Goal: Information Seeking & Learning: Learn about a topic

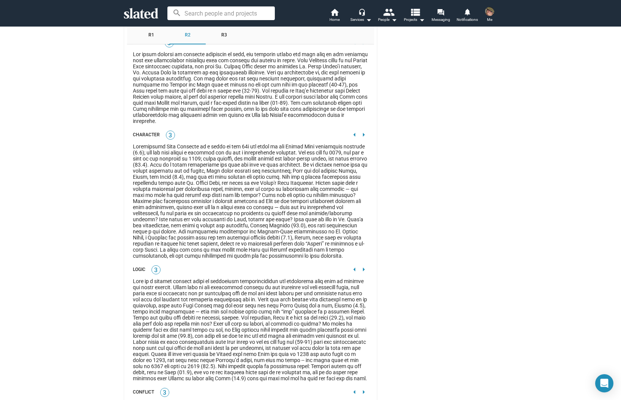
scroll to position [1400, 0]
click at [597, 382] on div "Open Intercom Messenger" at bounding box center [604, 383] width 22 height 22
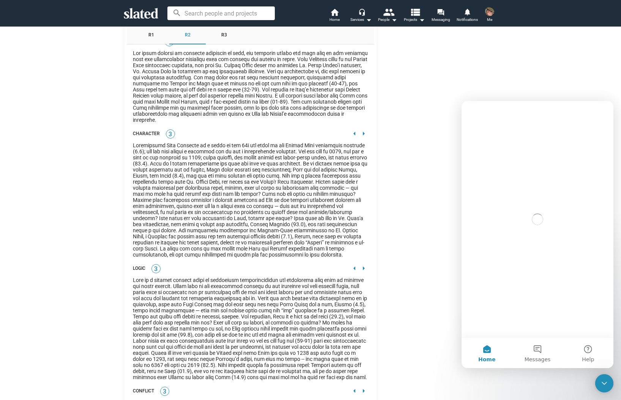
scroll to position [0, 0]
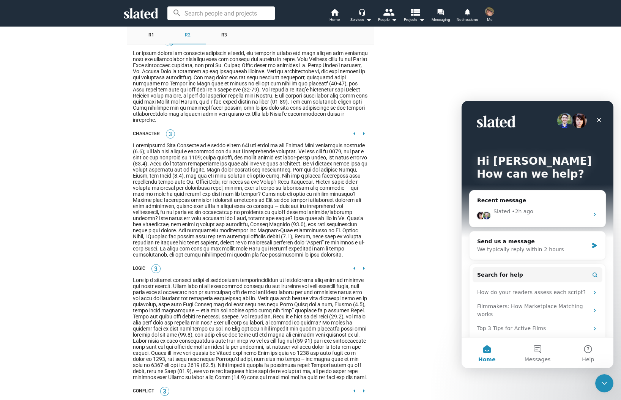
click at [598, 120] on icon "Close" at bounding box center [599, 120] width 6 height 6
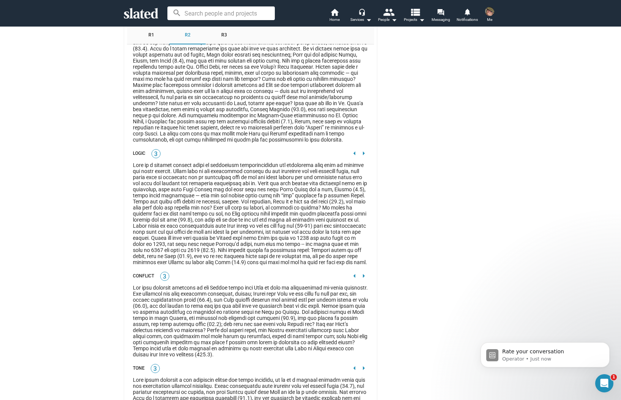
scroll to position [1519, 0]
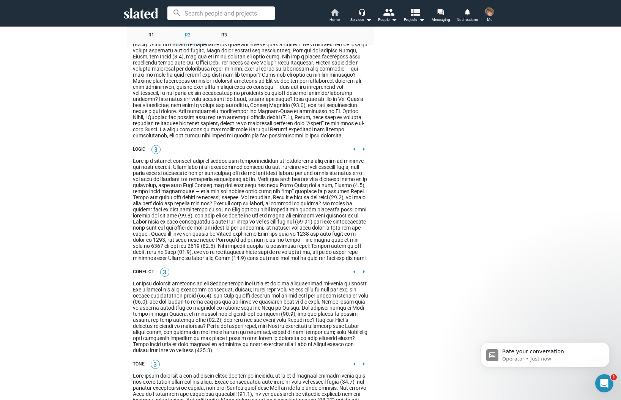
click at [331, 13] on mat-icon "home" at bounding box center [334, 12] width 9 height 9
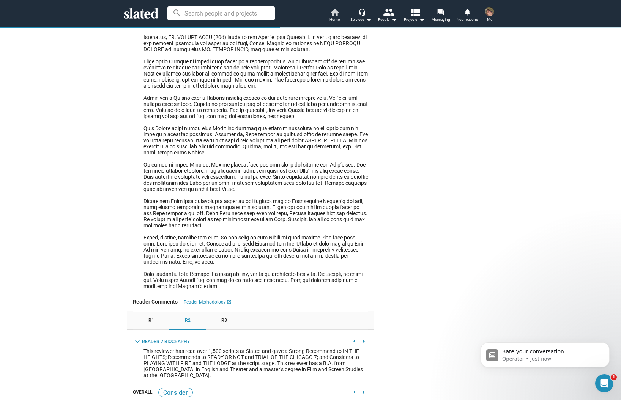
scroll to position [553, 0]
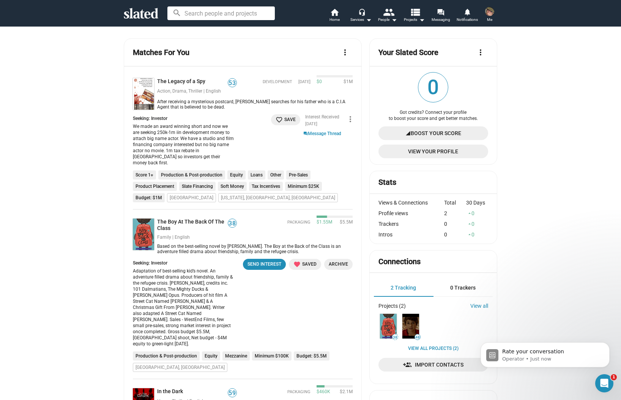
click at [145, 15] on icon at bounding box center [141, 13] width 35 height 11
click at [136, 11] on icon at bounding box center [141, 13] width 35 height 11
click at [606, 377] on div "Open Intercom Messenger" at bounding box center [603, 382] width 25 height 25
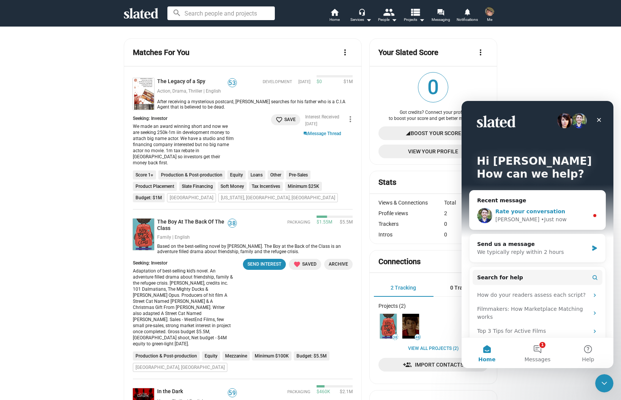
click at [560, 211] on div "Rate your conversation" at bounding box center [541, 212] width 93 height 8
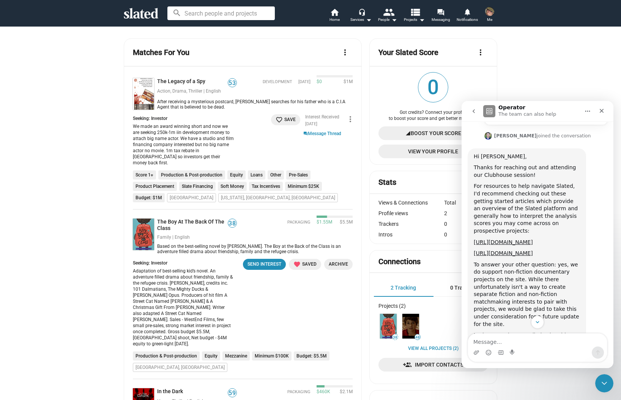
scroll to position [309, 0]
click at [548, 263] on div "To answer your other question: yes, we do support non-fiction documentary proje…" at bounding box center [527, 296] width 106 height 67
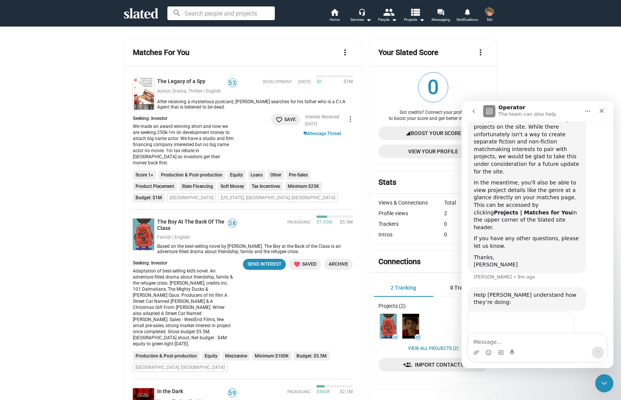
scroll to position [454, 0]
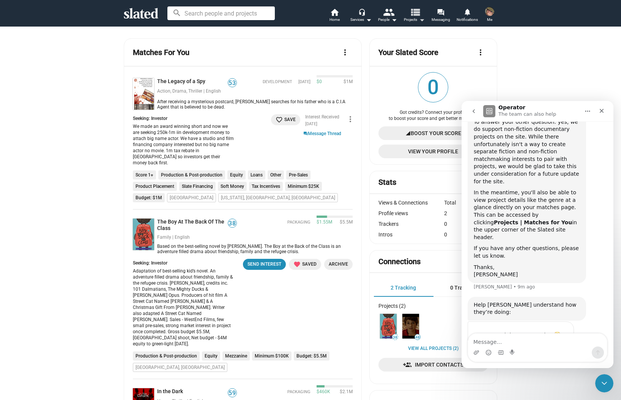
click at [415, 16] on mat-icon "view_list" at bounding box center [415, 11] width 11 height 11
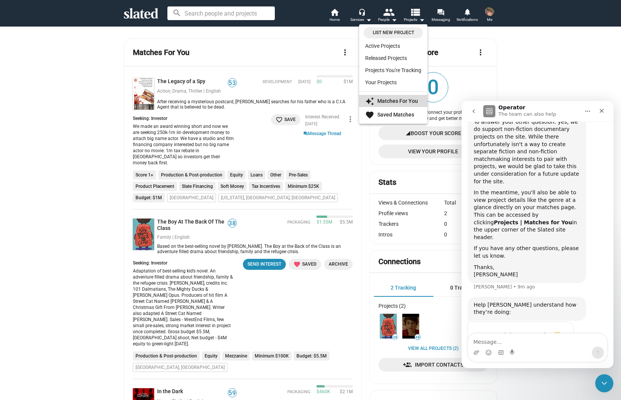
click at [384, 98] on strong "Matches For You" at bounding box center [397, 101] width 41 height 6
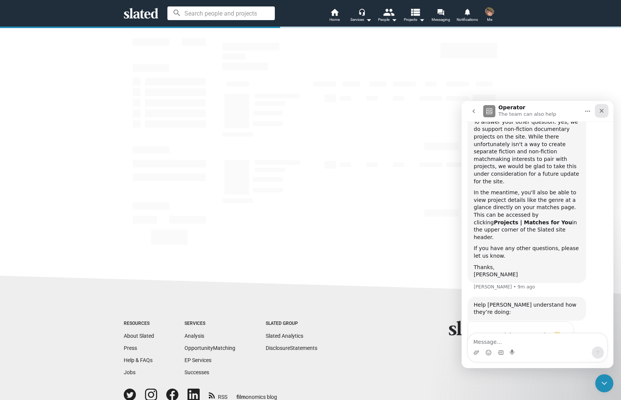
click at [602, 109] on icon "Close" at bounding box center [602, 111] width 6 height 6
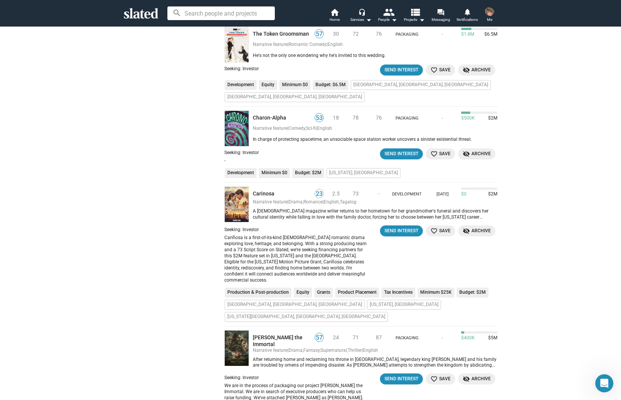
scroll to position [904, 0]
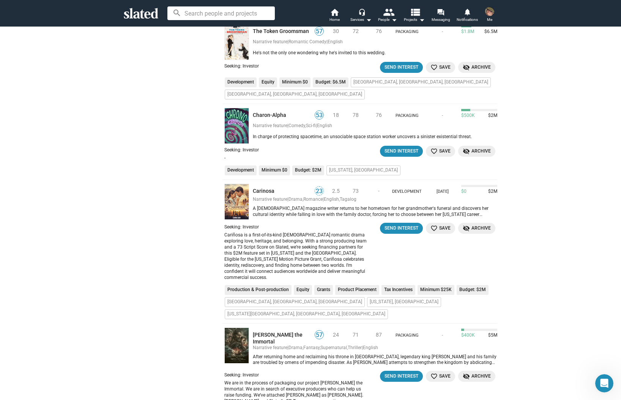
drag, startPoint x: 553, startPoint y: 187, endPoint x: 555, endPoint y: 203, distance: 16.1
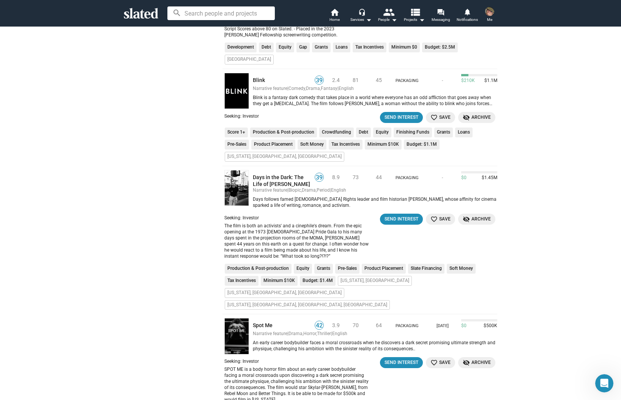
scroll to position [3051, 0]
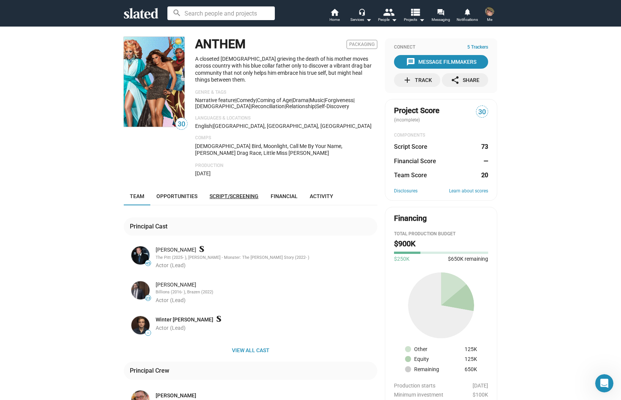
click at [230, 187] on link "Script/Screening" at bounding box center [233, 196] width 61 height 18
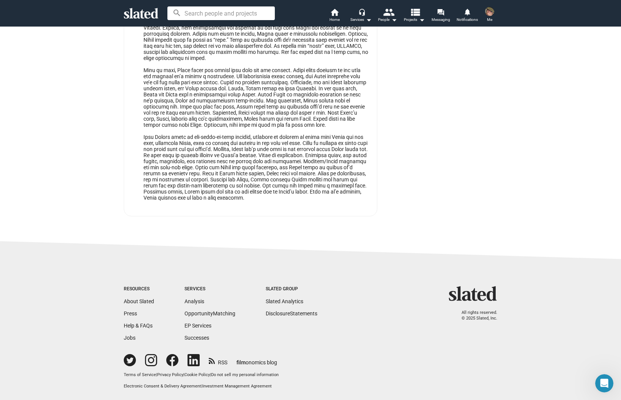
scroll to position [1050, 0]
drag, startPoint x: 395, startPoint y: 179, endPoint x: 394, endPoint y: 170, distance: 9.3
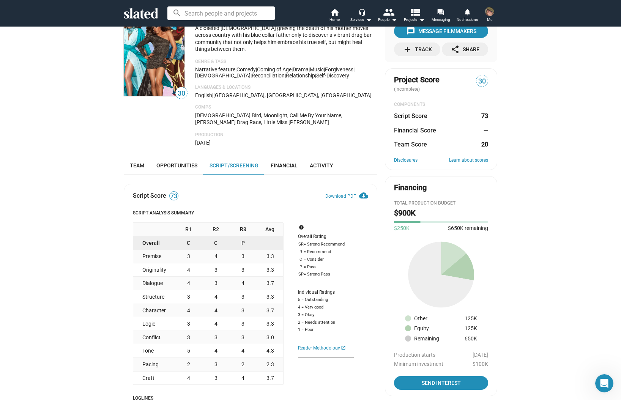
scroll to position [0, 0]
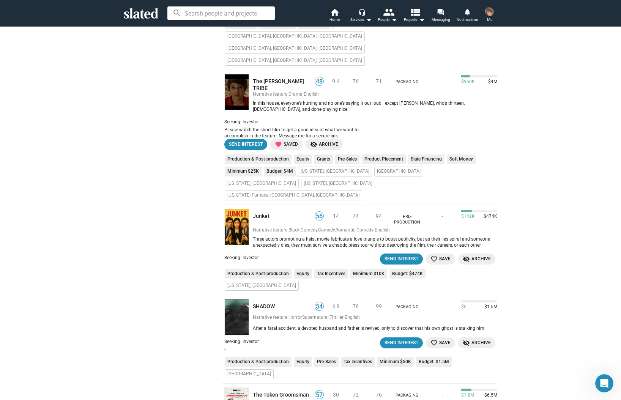
scroll to position [550, 0]
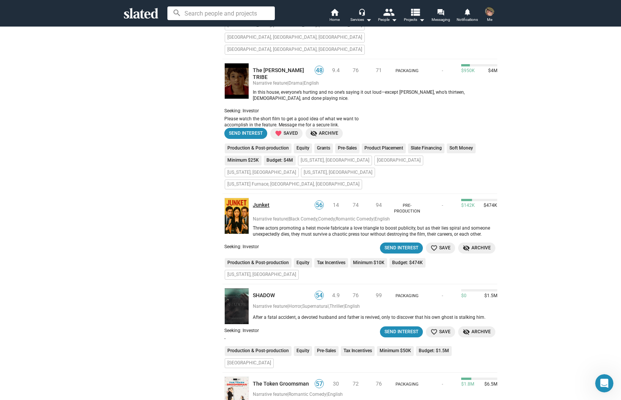
click at [253, 202] on link "Junket" at bounding box center [281, 205] width 57 height 7
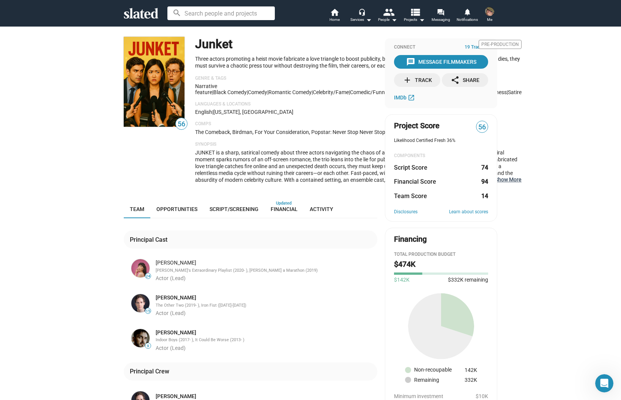
click at [495, 183] on button "… Show More" at bounding box center [508, 179] width 27 height 7
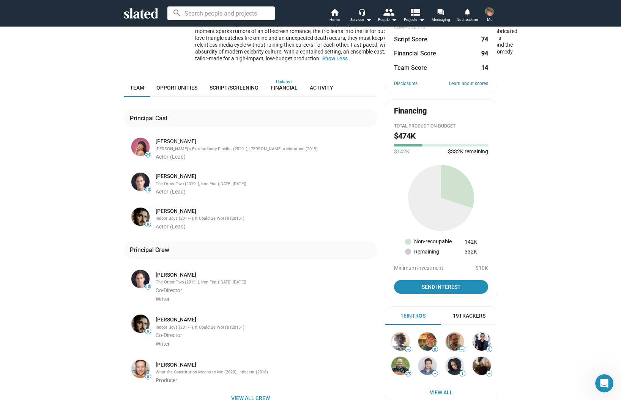
scroll to position [134, 0]
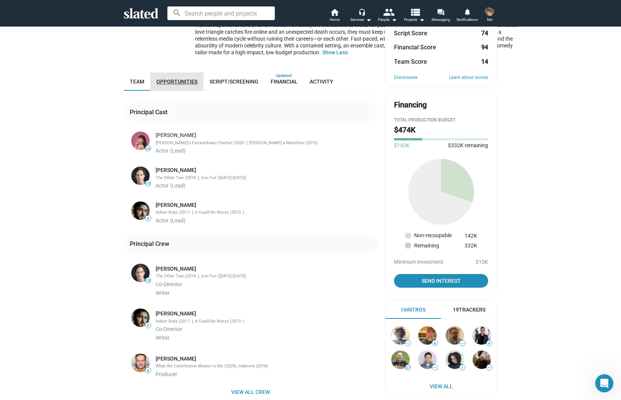
click at [176, 85] on span "Opportunities" at bounding box center [176, 82] width 41 height 6
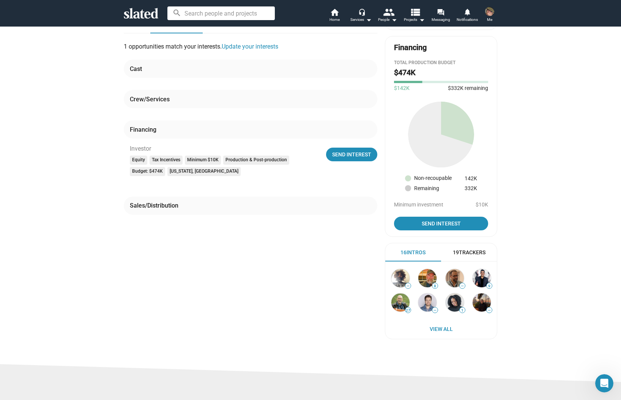
scroll to position [186, 0]
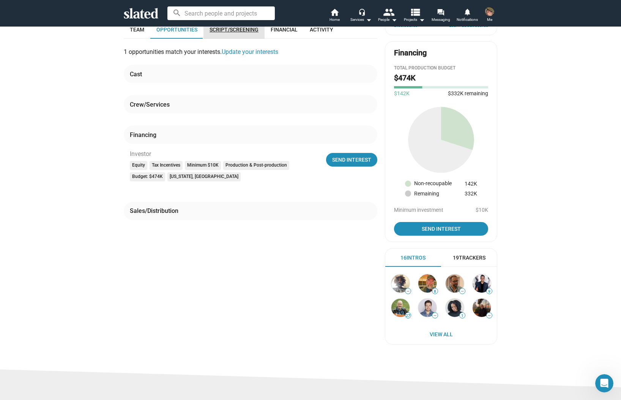
click at [229, 33] on span "Script/Screening" at bounding box center [234, 30] width 49 height 6
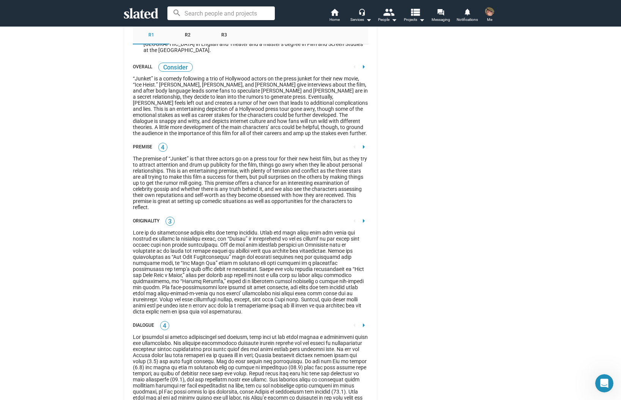
scroll to position [973, 0]
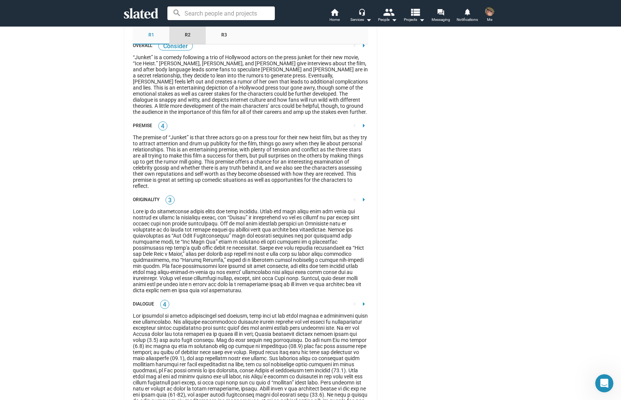
click at [185, 42] on div "R2" at bounding box center [187, 35] width 36 height 18
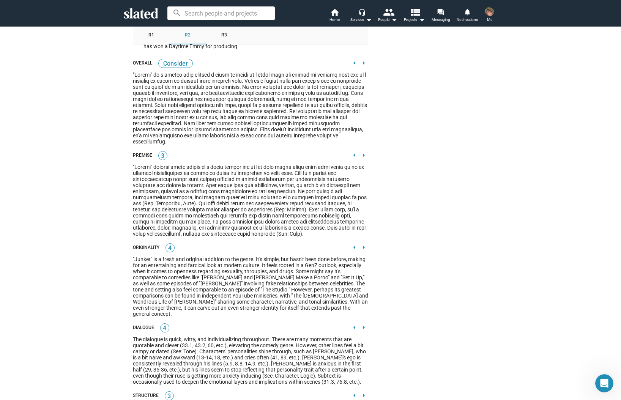
scroll to position [951, 0]
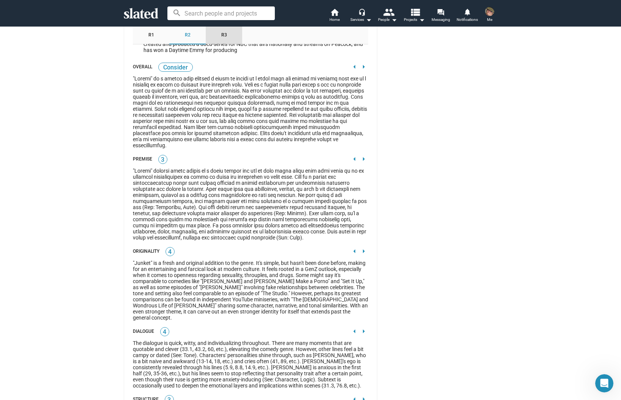
click at [221, 38] on span "R3" at bounding box center [224, 35] width 6 height 6
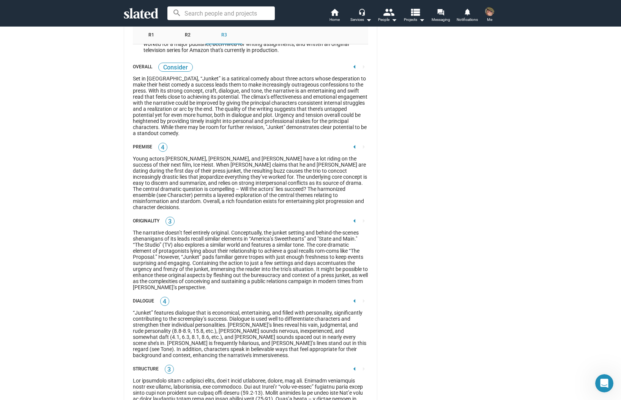
click at [180, 44] on div "R2" at bounding box center [187, 35] width 36 height 18
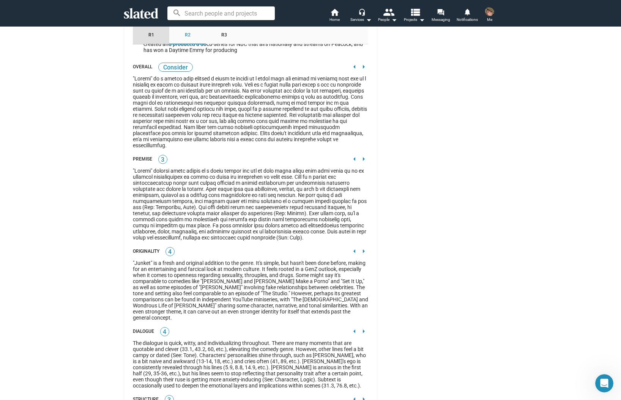
click at [148, 38] on span "R1" at bounding box center [151, 35] width 6 height 6
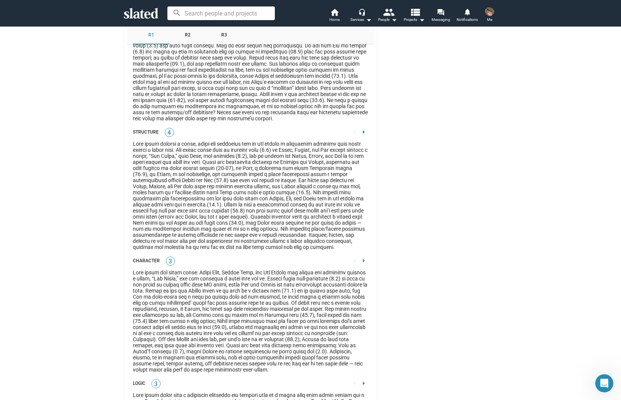
scroll to position [1268, 0]
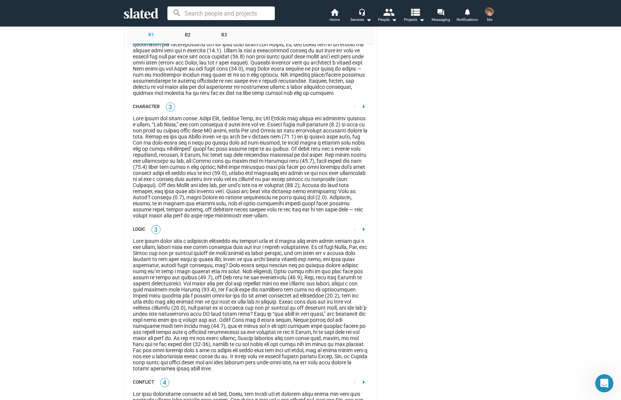
scroll to position [454, 0]
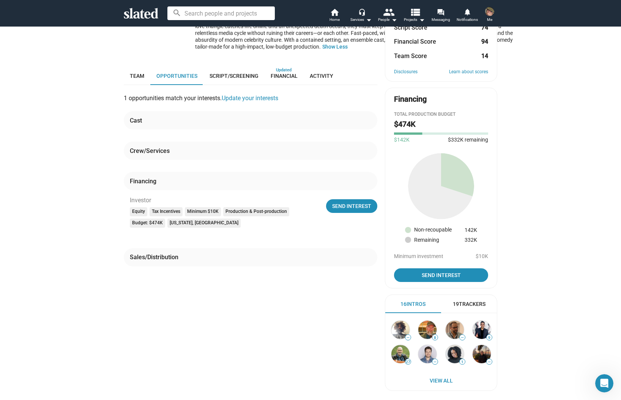
scroll to position [129, 0]
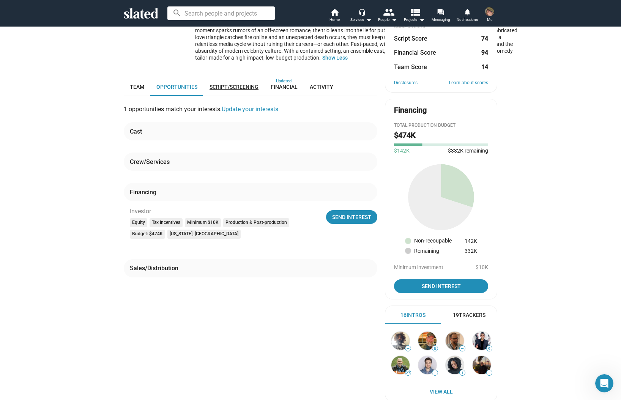
click at [221, 96] on link "Script/Screening" at bounding box center [233, 87] width 61 height 18
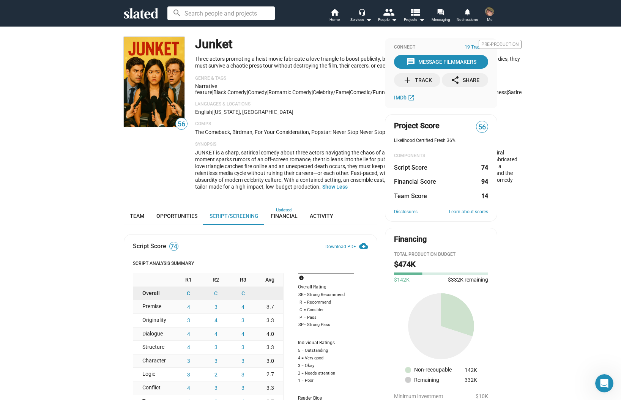
drag, startPoint x: 180, startPoint y: 215, endPoint x: 170, endPoint y: 241, distance: 27.8
click at [179, 196] on div "56" at bounding box center [156, 116] width 64 height 159
click at [134, 225] on link "Team" at bounding box center [137, 216] width 27 height 18
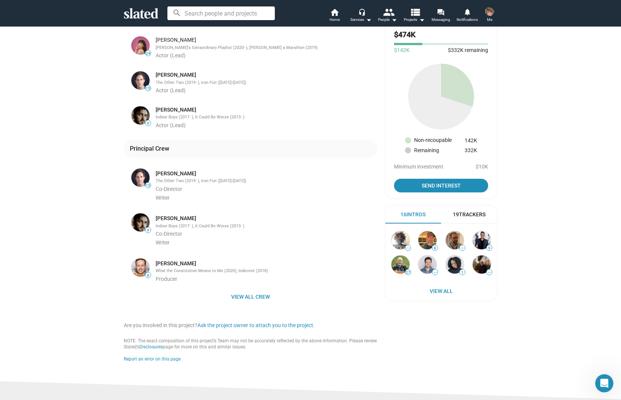
scroll to position [237, 0]
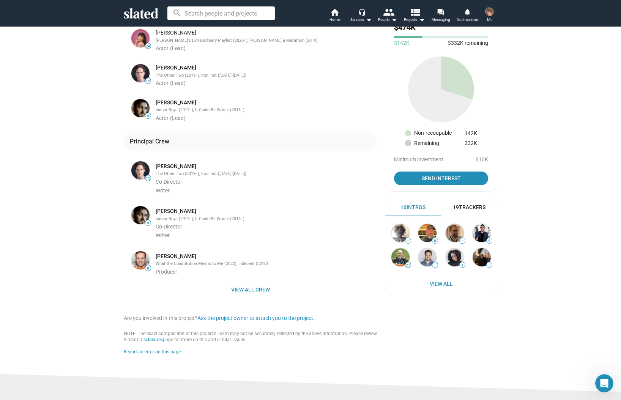
click at [135, 47] on img at bounding box center [140, 38] width 18 height 18
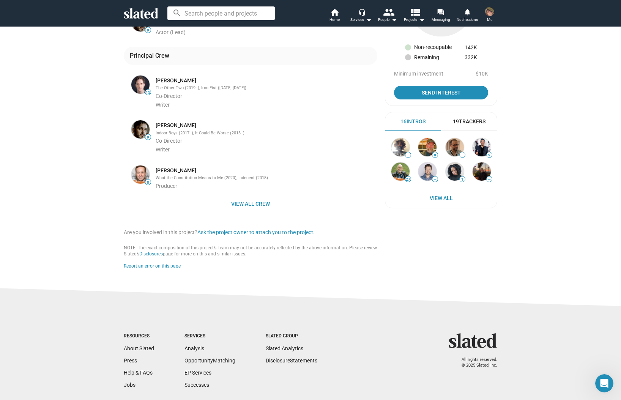
scroll to position [322, 0]
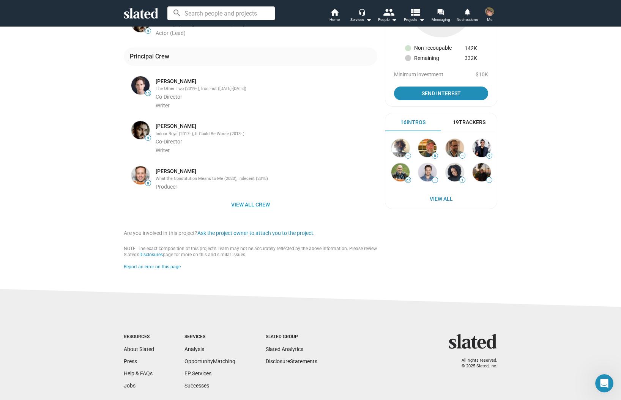
click at [252, 211] on span "View all crew" at bounding box center [250, 205] width 241 height 14
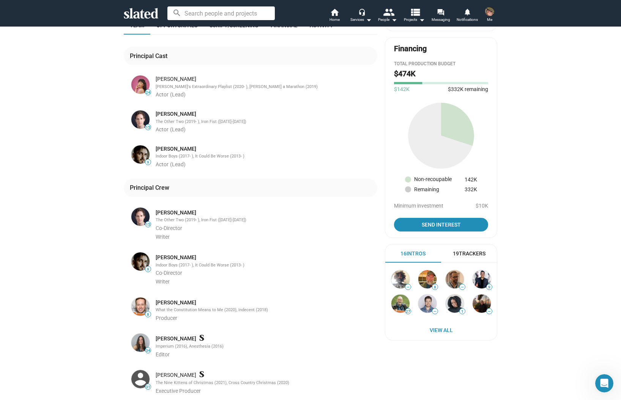
scroll to position [190, 0]
click at [170, 118] on link "Alex Wyse" at bounding box center [176, 114] width 41 height 7
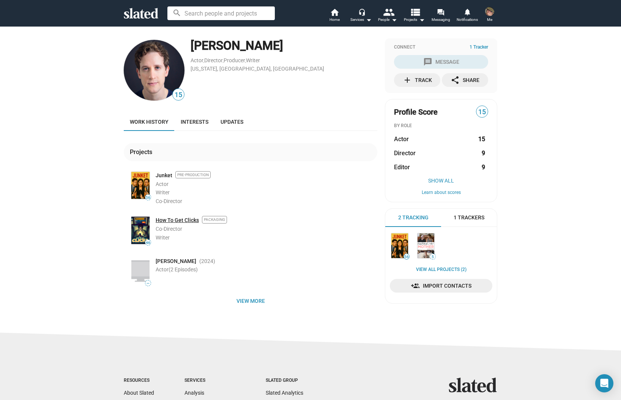
click at [184, 220] on link "How To Get Clicks" at bounding box center [177, 220] width 43 height 7
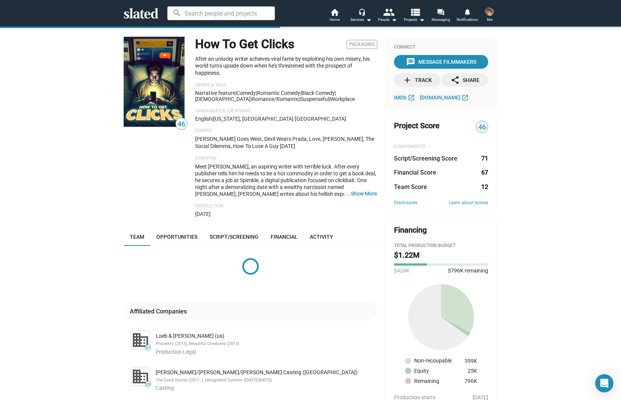
click at [355, 189] on span "Meet Joey, an aspiring writer with terrible luck. After every publisher tells h…" at bounding box center [286, 208] width 182 height 88
click at [369, 190] on div "Meet Joey, an aspiring writer with terrible luck. After every publisher tells h…" at bounding box center [286, 180] width 182 height 34
click at [356, 191] on button "… Show More" at bounding box center [364, 193] width 27 height 7
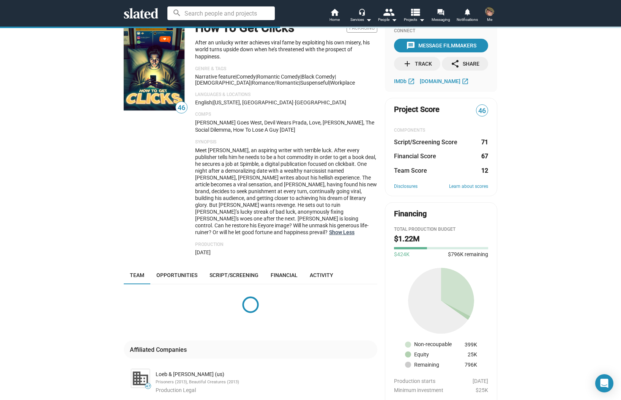
scroll to position [25, 0]
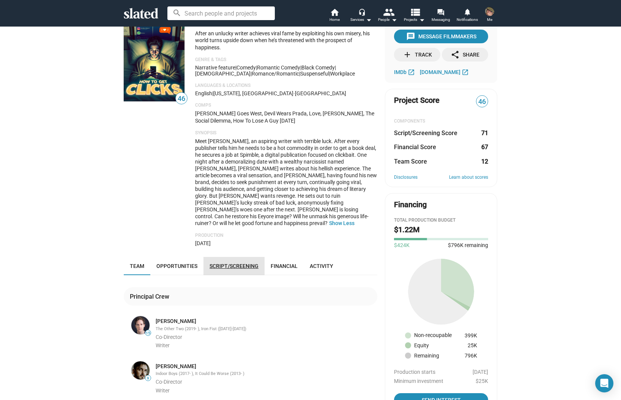
click at [224, 263] on span "Script/Screening" at bounding box center [234, 266] width 49 height 6
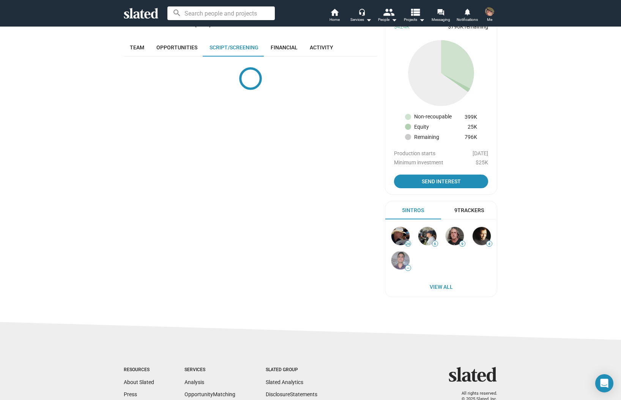
scroll to position [251, 0]
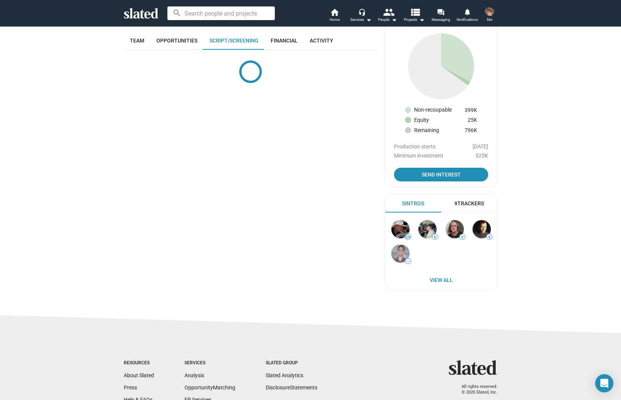
click at [50, 152] on div "46 How To Get Clicks Packaging After an unlucky writer achieves viral fame by e…" at bounding box center [310, 44] width 621 height 539
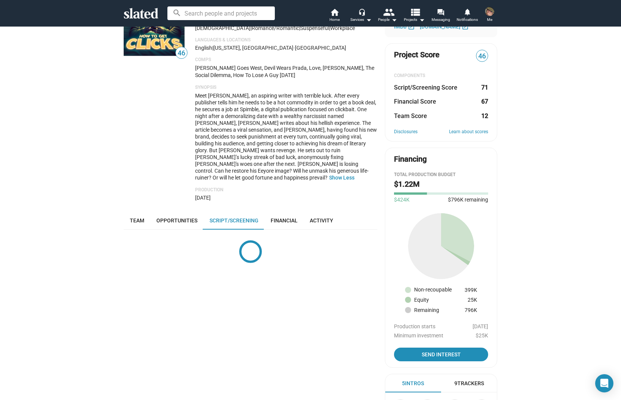
scroll to position [70, 0]
drag, startPoint x: 67, startPoint y: 167, endPoint x: 67, endPoint y: 131, distance: 35.7
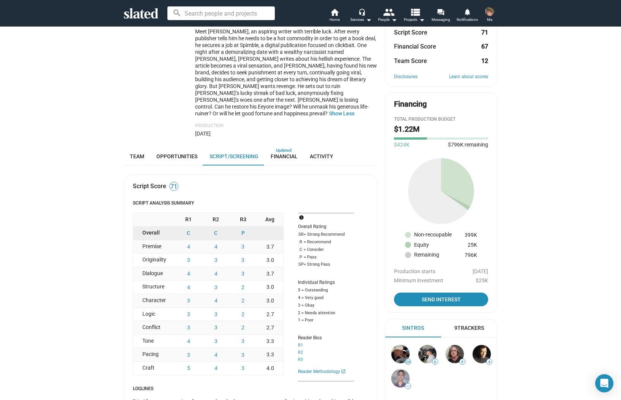
scroll to position [140, 0]
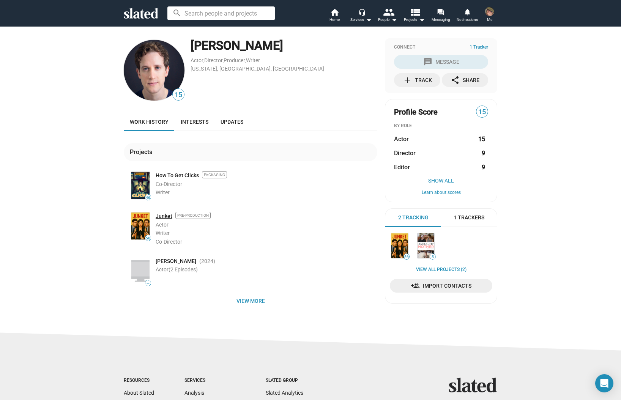
click at [160, 217] on link "Junket" at bounding box center [164, 216] width 17 height 7
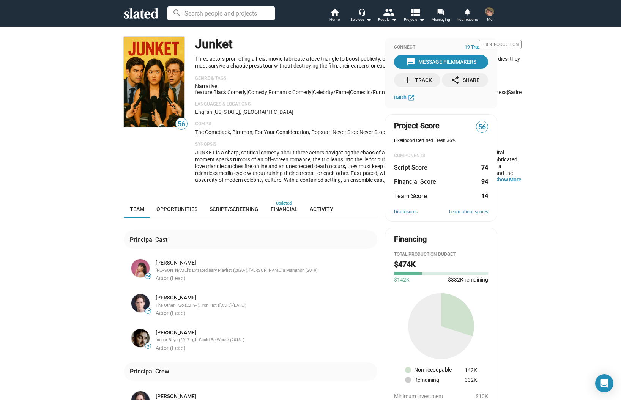
click at [418, 80] on div "add Track" at bounding box center [417, 80] width 29 height 14
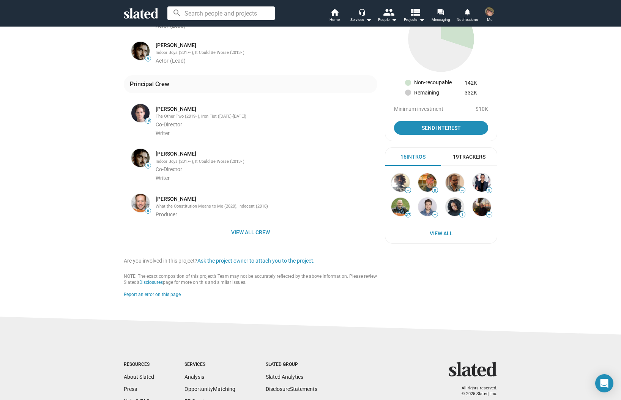
scroll to position [290, 0]
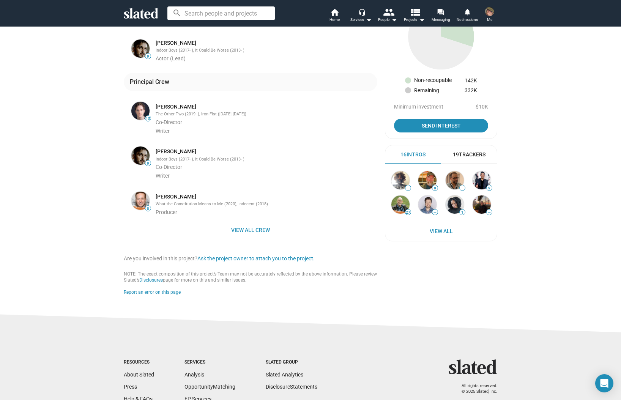
click at [469, 156] on div "19 Trackers" at bounding box center [469, 154] width 33 height 7
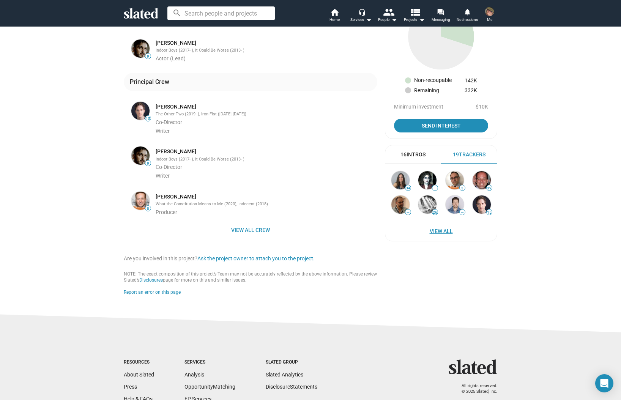
click at [433, 232] on span "View All" at bounding box center [441, 231] width 96 height 14
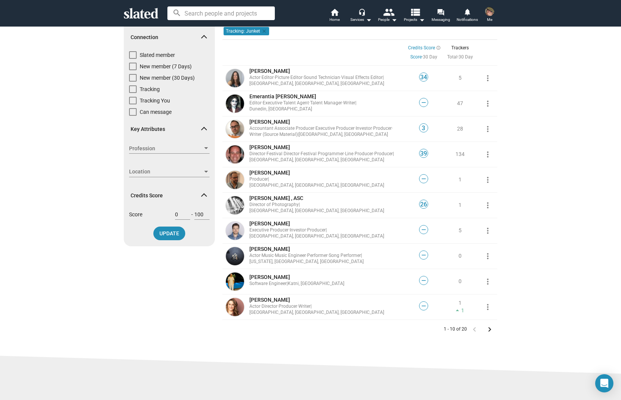
scroll to position [25, 0]
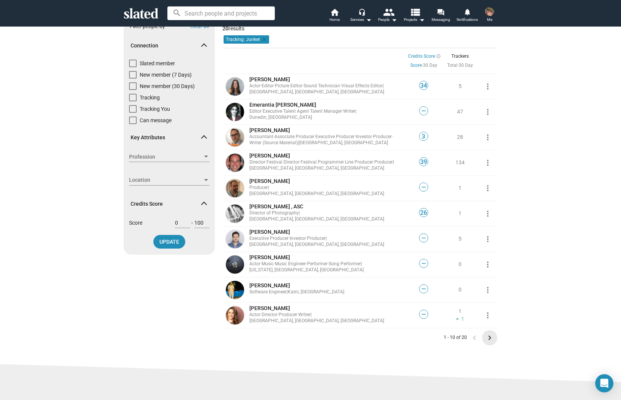
click at [488, 339] on mat-icon "keyboard_arrow_right" at bounding box center [489, 337] width 9 height 9
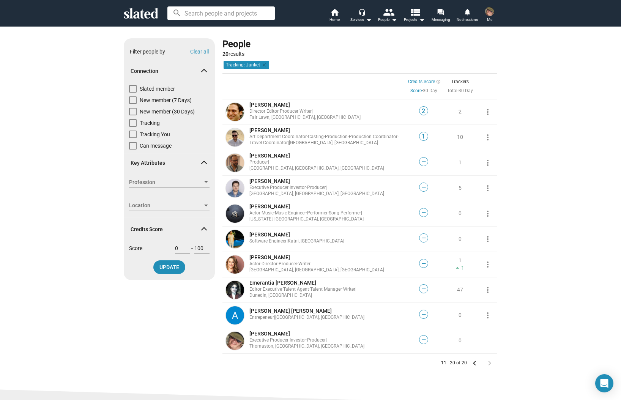
click at [490, 14] on img at bounding box center [489, 11] width 9 height 9
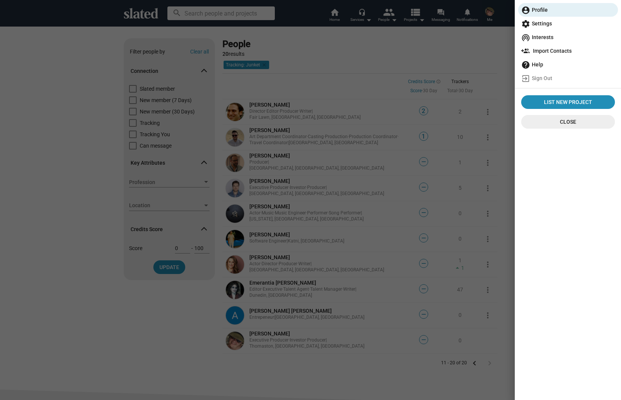
click at [555, 24] on span "settings Settings" at bounding box center [568, 24] width 94 height 14
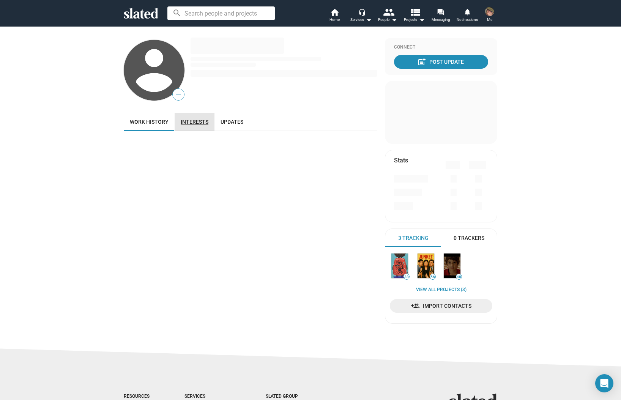
click at [193, 122] on span "Interests" at bounding box center [195, 122] width 28 height 6
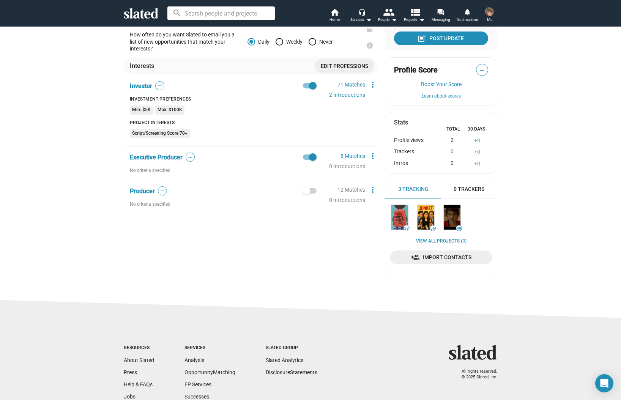
scroll to position [114, 0]
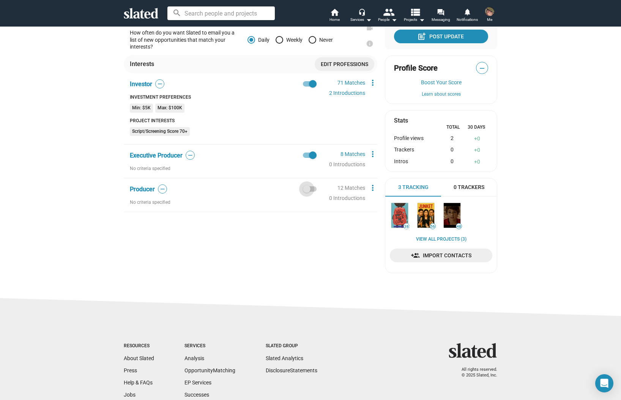
click at [308, 191] on span at bounding box center [310, 188] width 14 height 5
click at [307, 192] on input "checkbox" at bounding box center [306, 192] width 0 height 0
checkbox input "false"
click at [309, 154] on span at bounding box center [313, 155] width 8 height 8
click at [307, 158] on input "checkbox" at bounding box center [306, 158] width 0 height 0
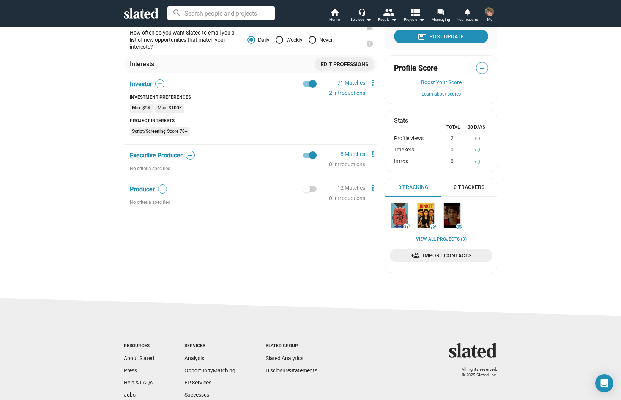
checkbox input "false"
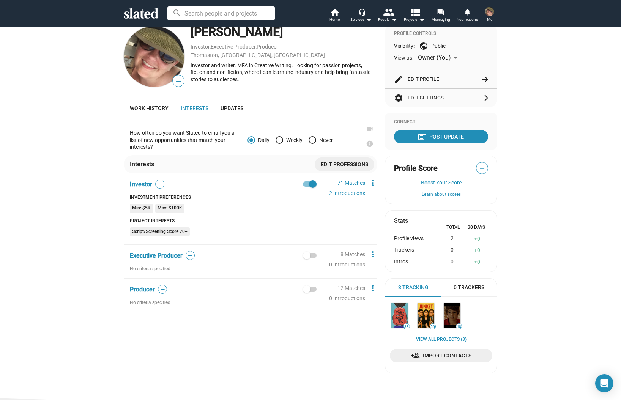
scroll to position [0, 0]
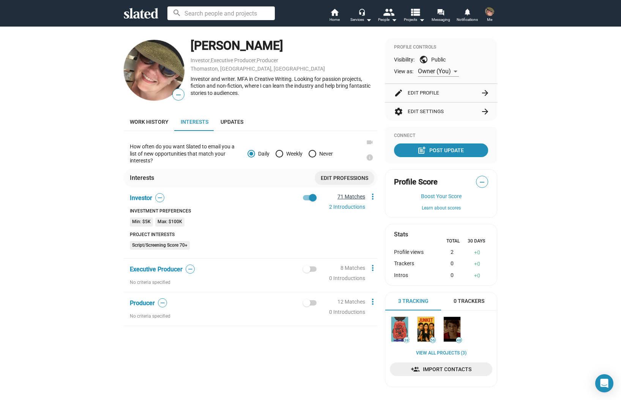
checkbox input "true"
click at [346, 300] on link "12 Matches" at bounding box center [351, 302] width 28 height 6
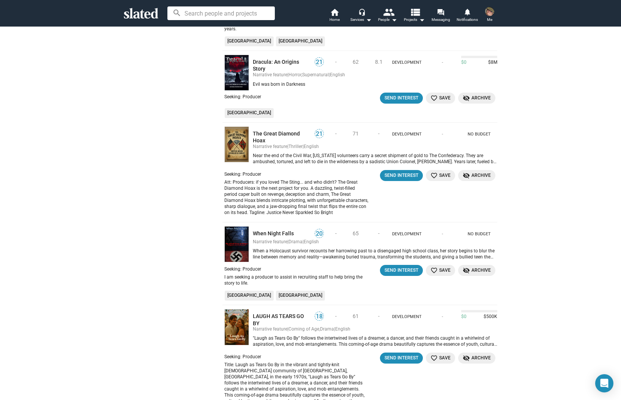
scroll to position [447, 0]
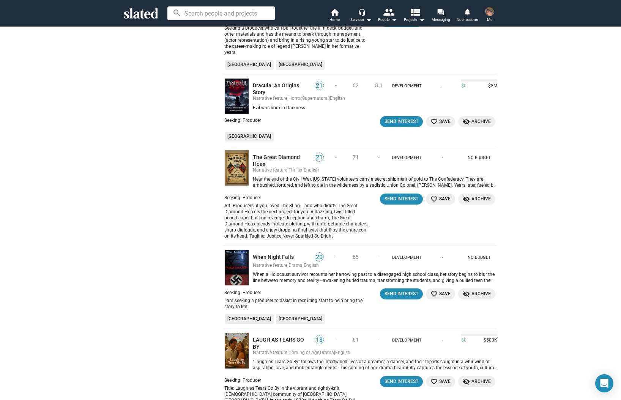
drag, startPoint x: 560, startPoint y: 163, endPoint x: 564, endPoint y: 149, distance: 14.8
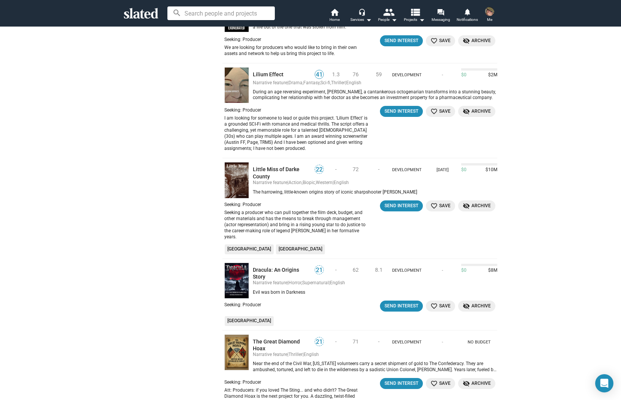
scroll to position [287, 0]
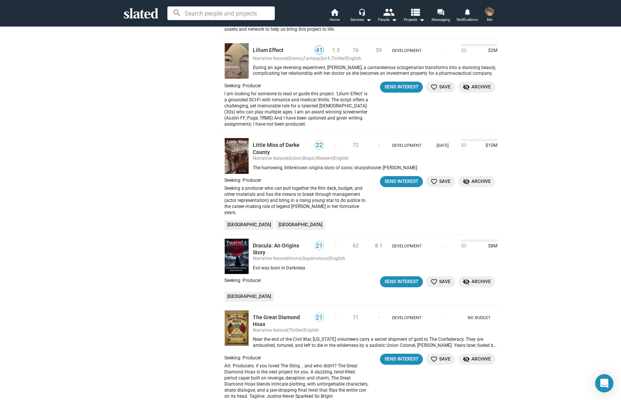
click at [433, 83] on mat-icon "favorite_border" at bounding box center [433, 86] width 7 height 7
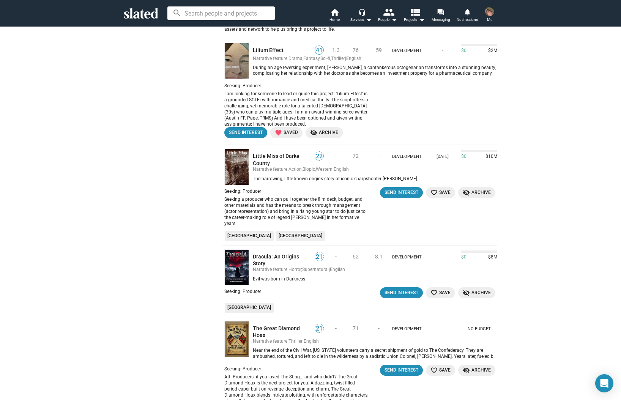
drag, startPoint x: 547, startPoint y: 137, endPoint x: 555, endPoint y: 118, distance: 20.4
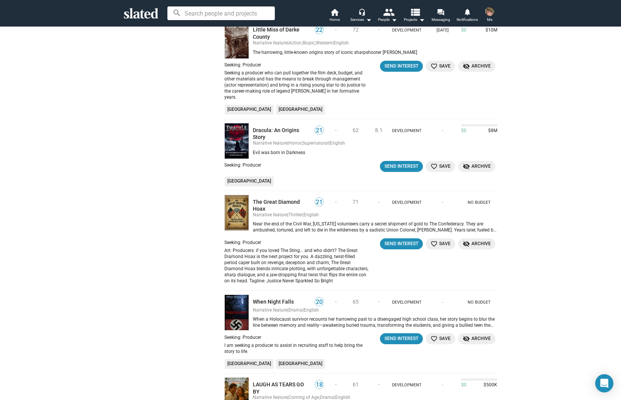
scroll to position [411, 0]
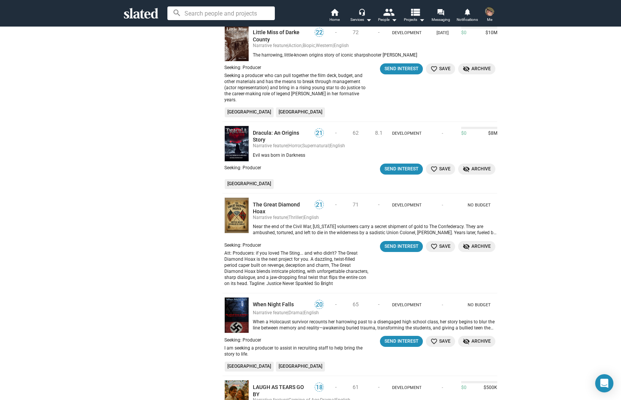
drag, startPoint x: 536, startPoint y: 190, endPoint x: 543, endPoint y: 175, distance: 17.2
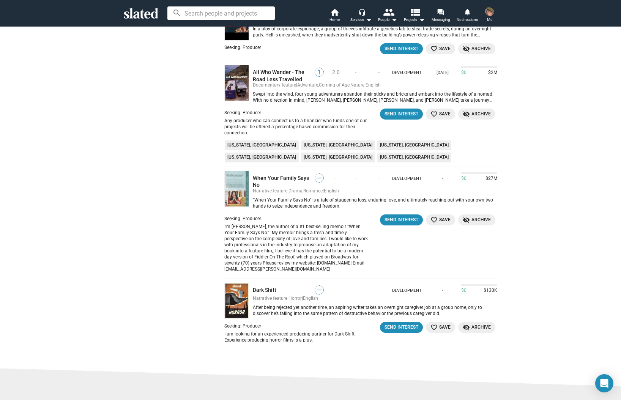
scroll to position [899, 0]
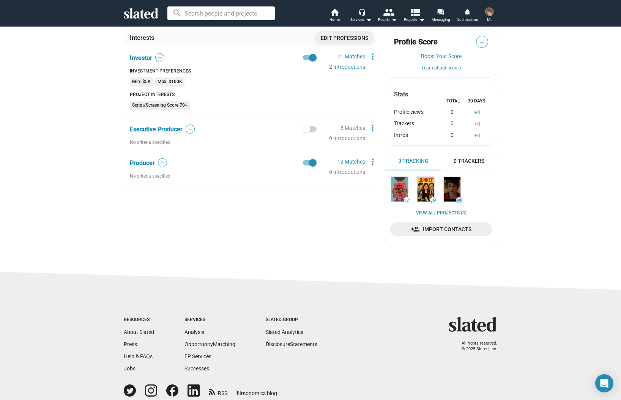
scroll to position [173, 0]
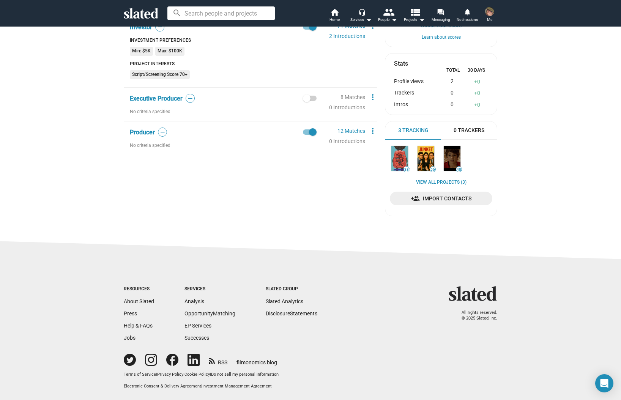
drag, startPoint x: 92, startPoint y: 194, endPoint x: 95, endPoint y: 150, distance: 44.5
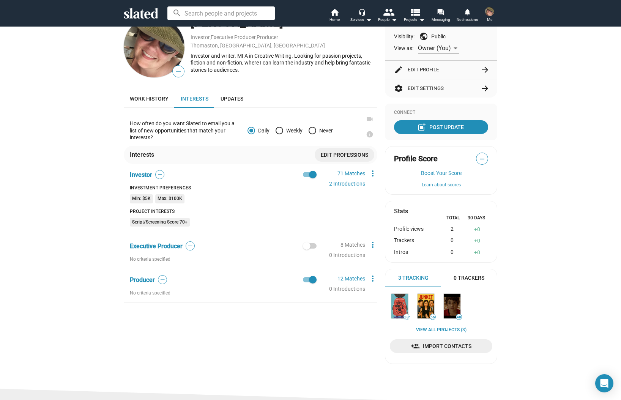
scroll to position [5, 0]
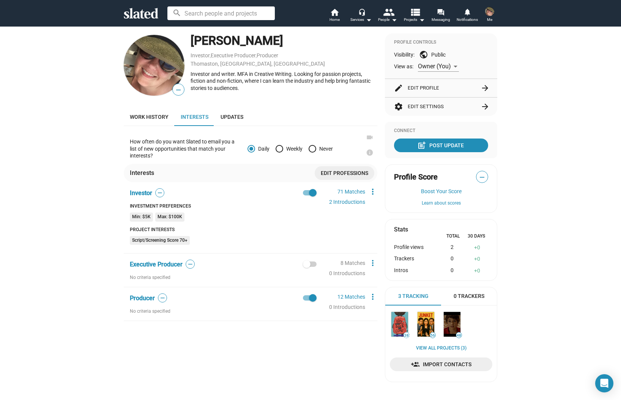
click at [309, 300] on span at bounding box center [313, 298] width 8 height 8
click at [307, 301] on input "checkbox" at bounding box center [306, 301] width 0 height 0
checkbox input "false"
click at [351, 190] on link "71 Matches" at bounding box center [351, 192] width 28 height 6
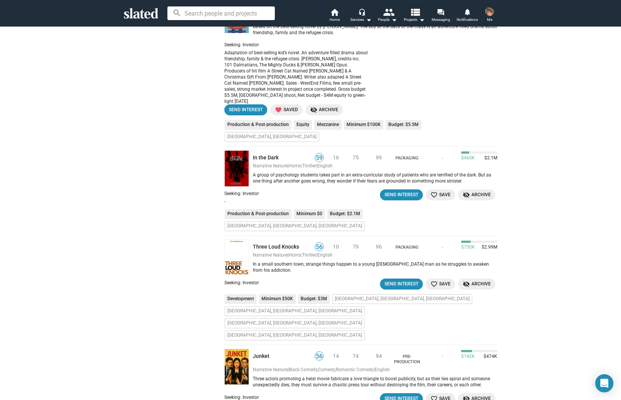
scroll to position [297, 0]
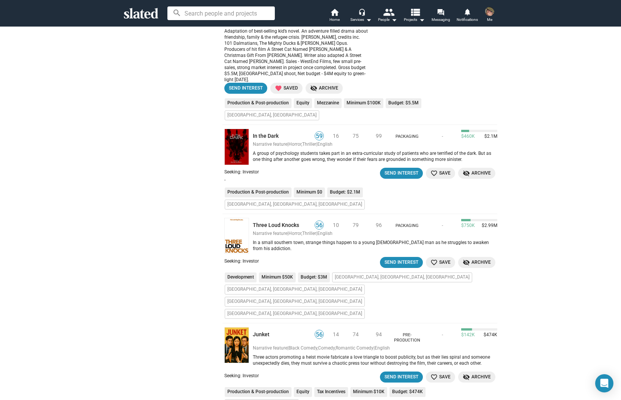
drag, startPoint x: 538, startPoint y: 158, endPoint x: 540, endPoint y: 154, distance: 4.4
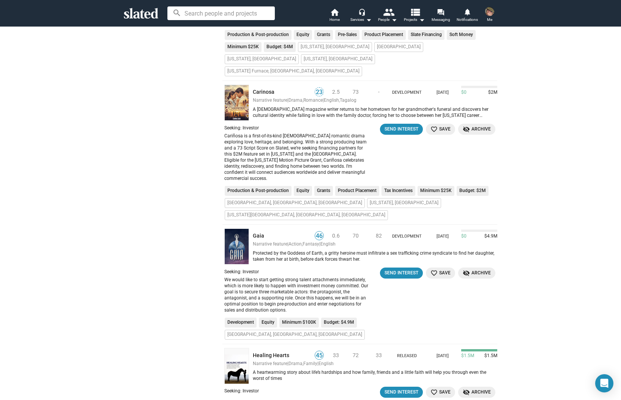
scroll to position [1144, 0]
click at [254, 233] on link "Gaia" at bounding box center [281, 236] width 57 height 7
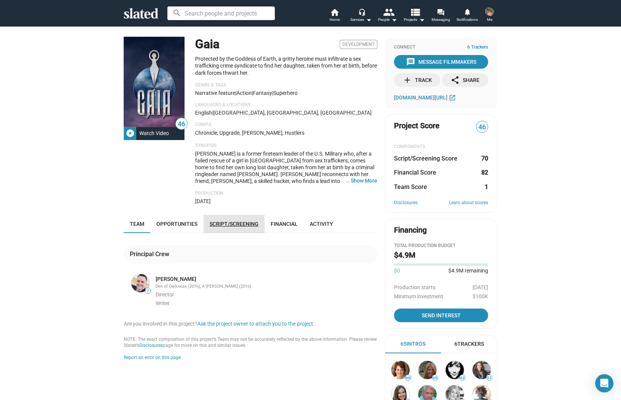
click at [227, 221] on link "Script/Screening" at bounding box center [233, 224] width 61 height 18
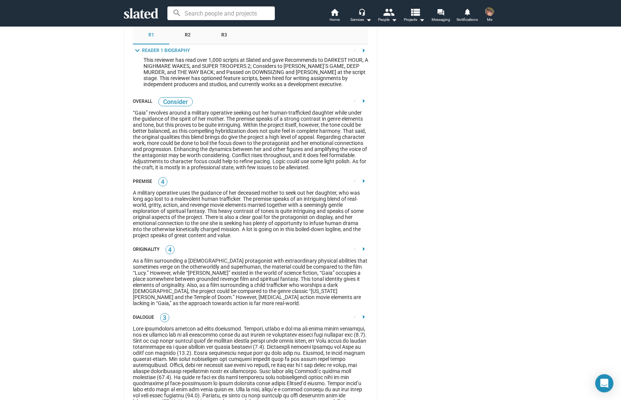
scroll to position [945, 0]
click at [361, 55] on mat-icon "arrow_right" at bounding box center [363, 50] width 9 height 9
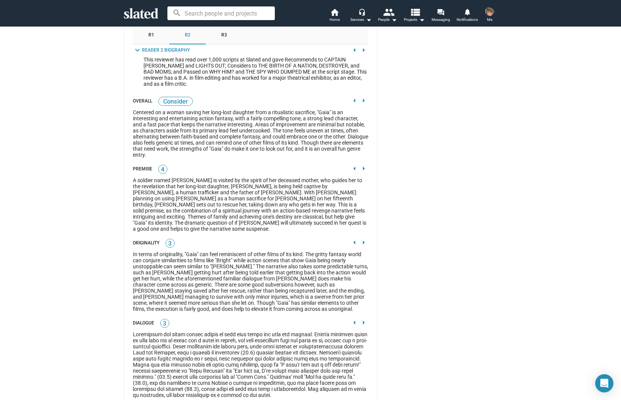
click at [360, 55] on mat-icon "arrow_right" at bounding box center [363, 50] width 9 height 9
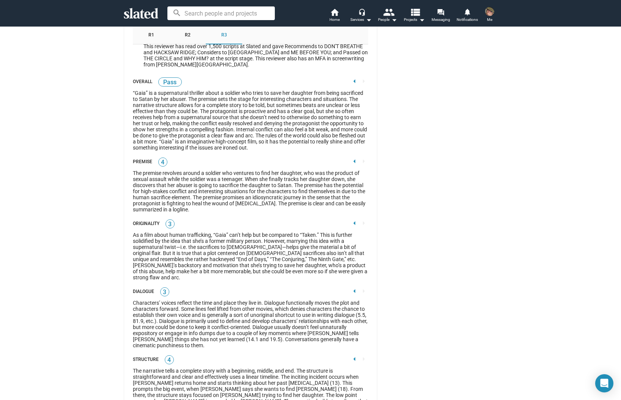
scroll to position [958, 0]
click at [351, 42] on mat-icon "arrow_left" at bounding box center [354, 37] width 9 height 9
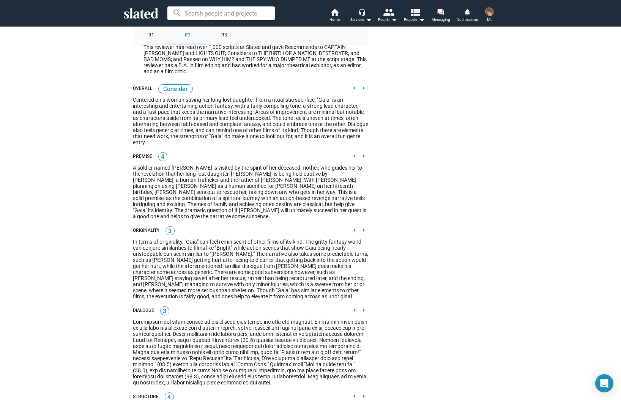
click at [351, 42] on mat-icon "arrow_left" at bounding box center [354, 37] width 9 height 9
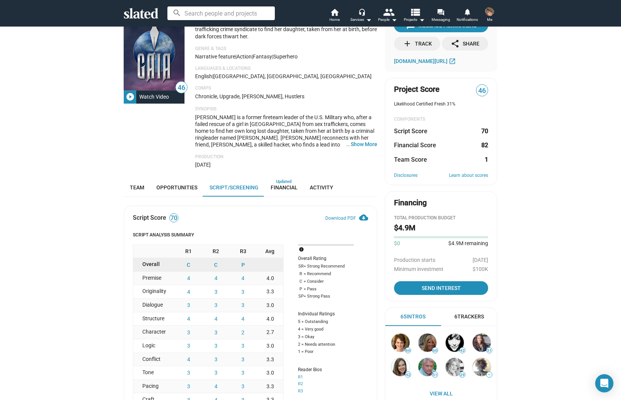
scroll to position [38, 0]
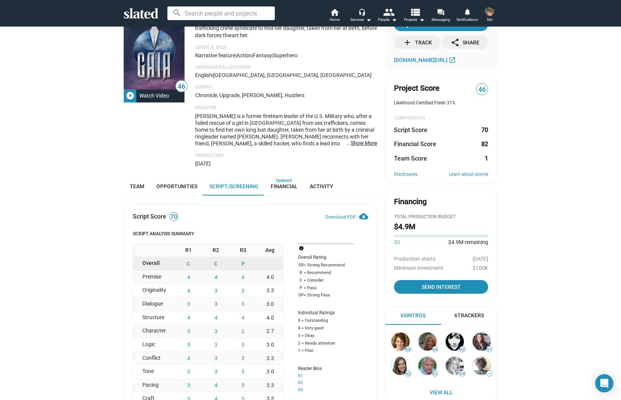
click at [363, 146] on button "… Show More" at bounding box center [364, 143] width 27 height 7
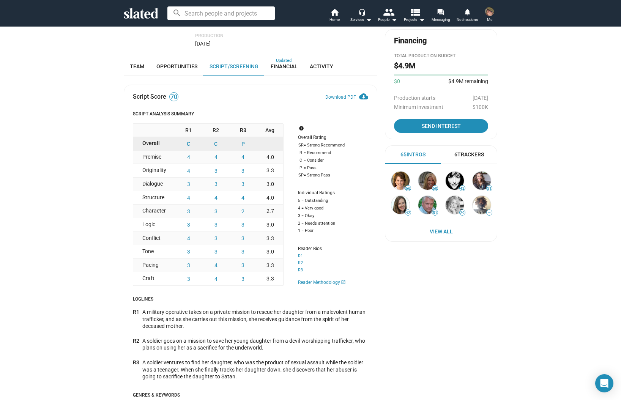
scroll to position [207, 0]
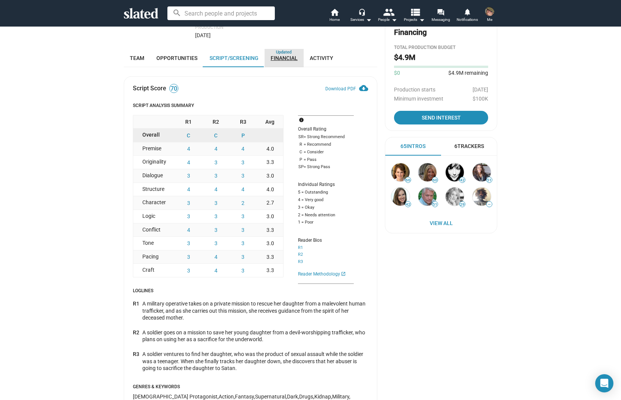
click at [276, 55] on span "Financial" at bounding box center [284, 58] width 27 height 6
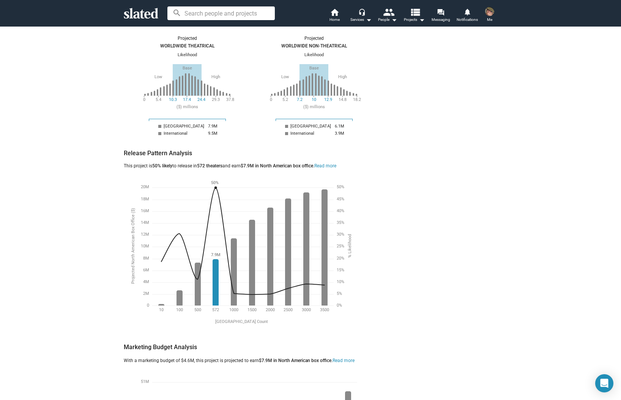
scroll to position [492, 0]
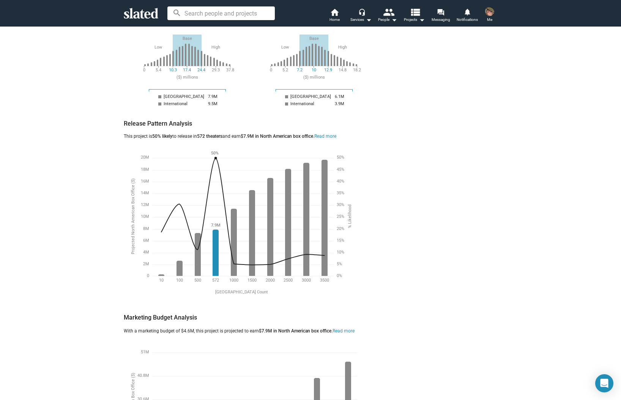
drag, startPoint x: 89, startPoint y: 149, endPoint x: 90, endPoint y: 154, distance: 5.3
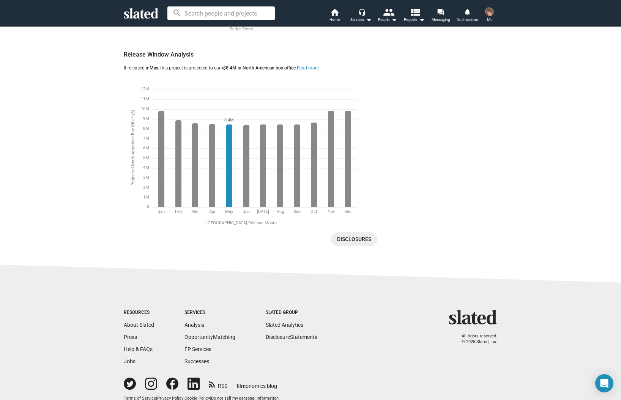
scroll to position [1542, 0]
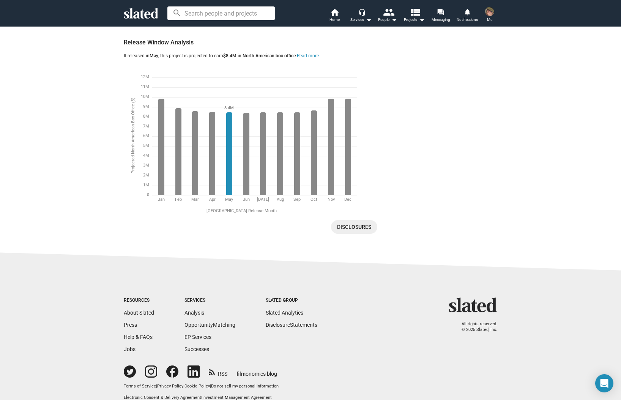
drag, startPoint x: 94, startPoint y: 161, endPoint x: 92, endPoint y: 150, distance: 11.9
click at [79, 252] on sl-footer "Resources About Slated Press Help & FAQs Jobs Services Analysis Opportunity Mat…" at bounding box center [310, 331] width 621 height 159
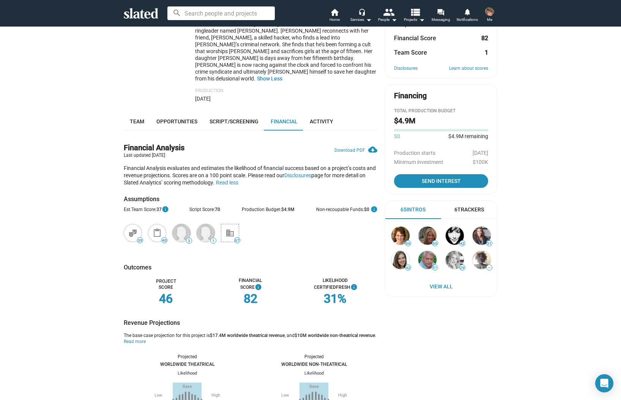
scroll to position [0, 0]
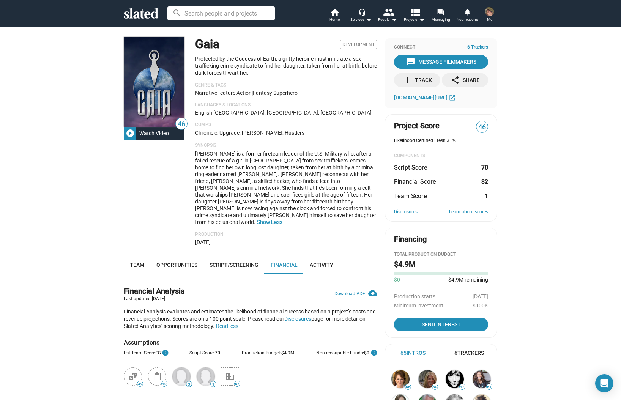
click at [201, 6] on input at bounding box center [220, 13] width 107 height 14
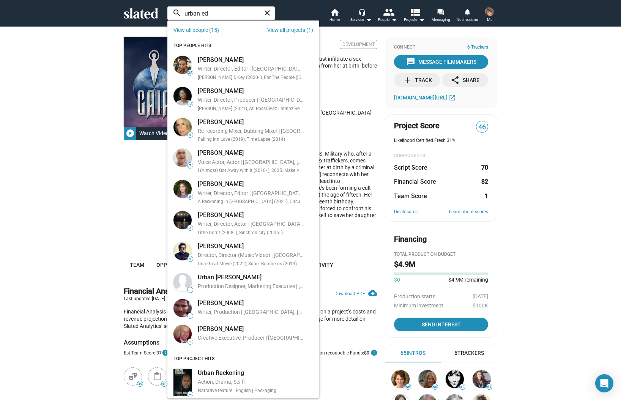
type input "urban ed"
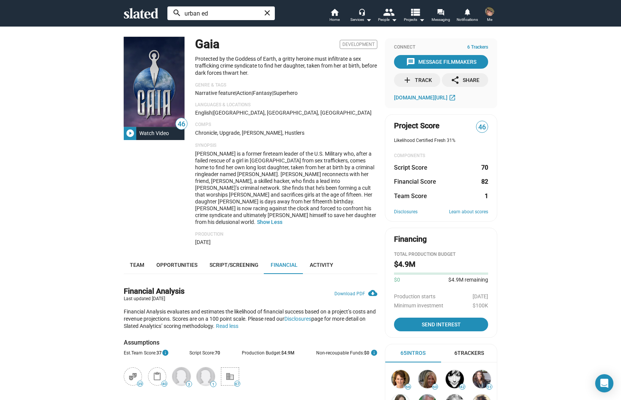
click at [213, 11] on input "urban ed" at bounding box center [220, 13] width 107 height 14
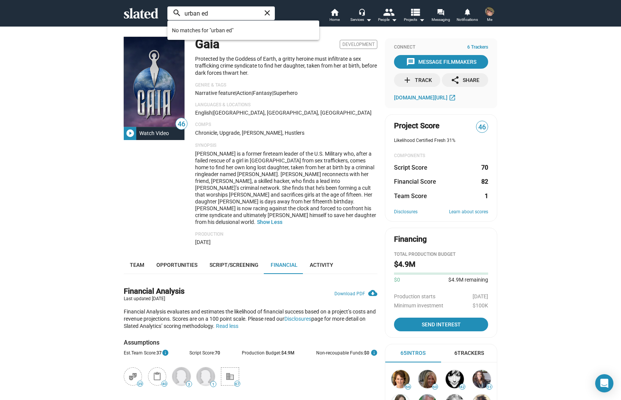
drag, startPoint x: 215, startPoint y: 12, endPoint x: 169, endPoint y: 13, distance: 45.6
click at [169, 13] on input "urban ed" at bounding box center [220, 13] width 107 height 14
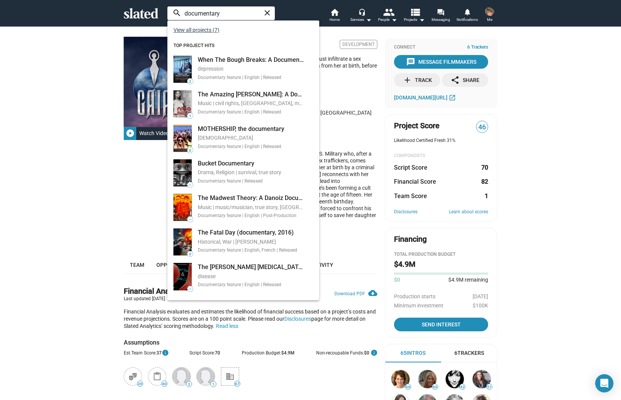
type input "documentary"
click at [192, 30] on link "View all projects (7)" at bounding box center [196, 30] width 46 height 6
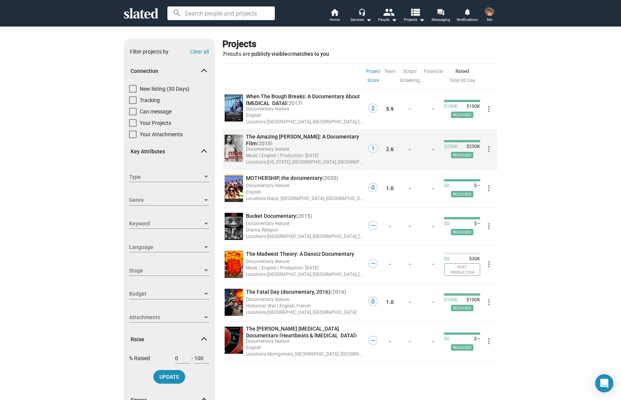
click at [261, 135] on span "The Amazing Nina Simone: A Documentary Film" at bounding box center [302, 140] width 113 height 13
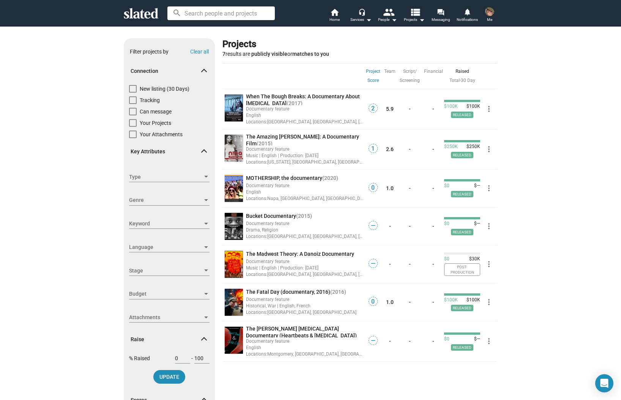
click at [87, 132] on div "Show filters Filter projects by Clear all Connection New listing (30 Days) Trac…" at bounding box center [310, 276] width 621 height 501
click at [130, 88] on span at bounding box center [133, 89] width 8 height 8
click at [132, 93] on input "New listing (30 Days)" at bounding box center [132, 93] width 0 height 0
checkbox input "true"
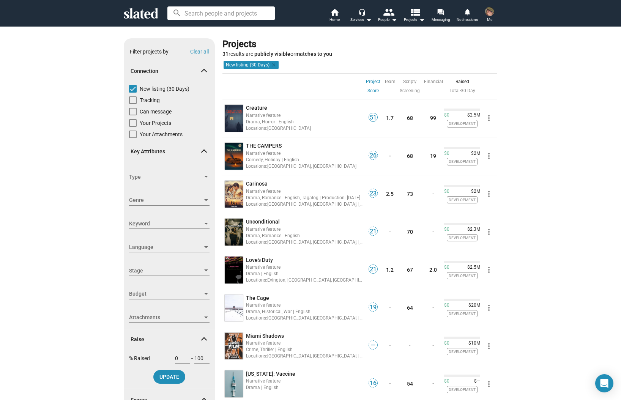
click at [90, 116] on div "Show filters Filter projects by Clear all Connection New listing (30 Days) Trac…" at bounding box center [310, 276] width 621 height 501
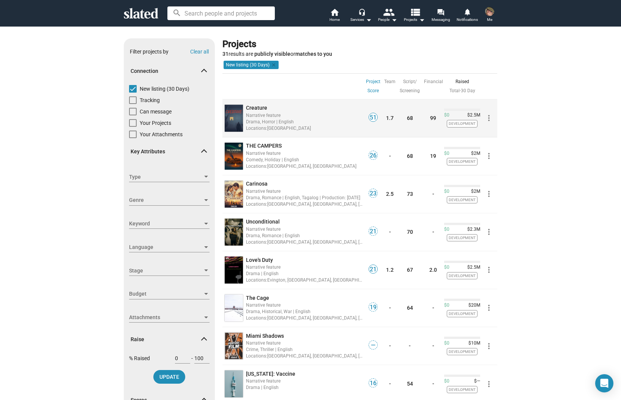
click at [253, 107] on span "Creature" at bounding box center [256, 108] width 21 height 6
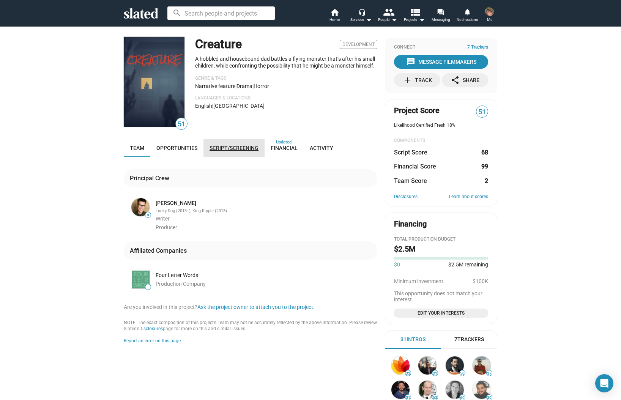
click at [231, 148] on span "Script/Screening" at bounding box center [234, 148] width 49 height 6
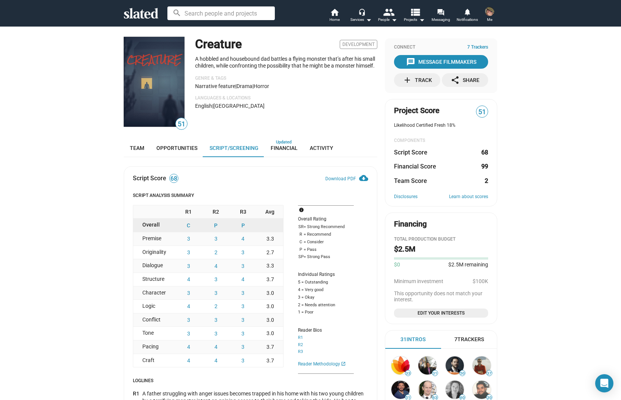
click at [138, 10] on icon at bounding box center [141, 13] width 35 height 11
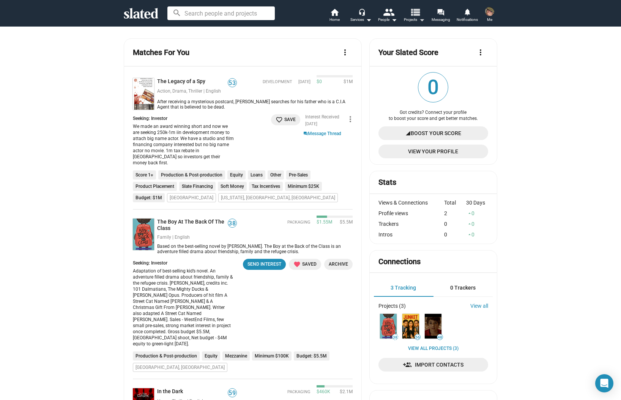
click at [418, 17] on mat-icon "view_list" at bounding box center [415, 11] width 11 height 11
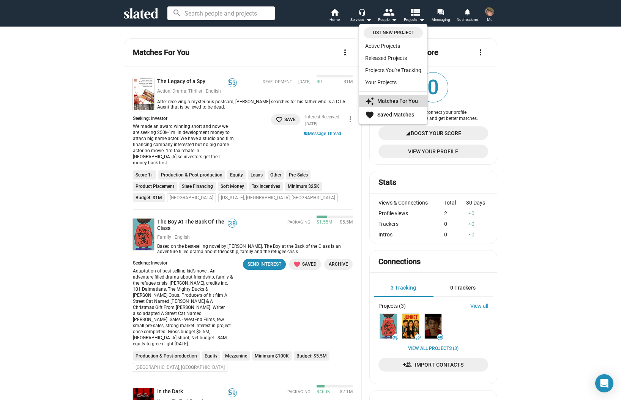
click at [399, 99] on strong "Matches For You" at bounding box center [397, 101] width 41 height 6
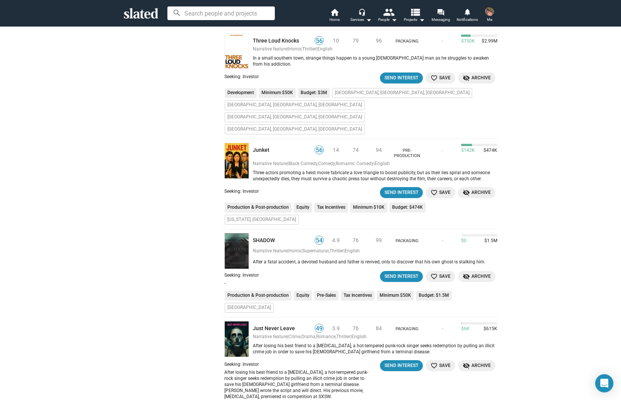
scroll to position [479, 0]
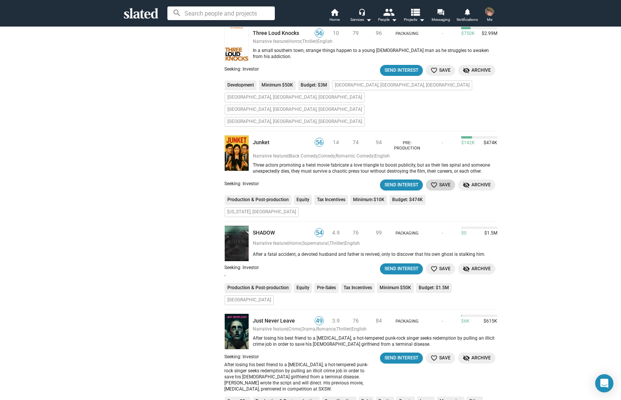
click at [432, 181] on mat-icon "favorite_border" at bounding box center [433, 184] width 7 height 7
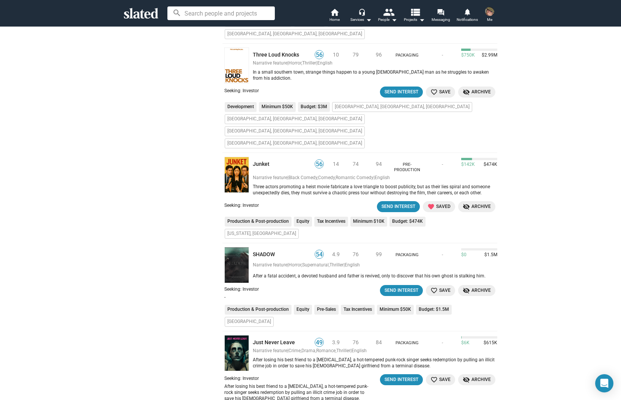
scroll to position [441, 0]
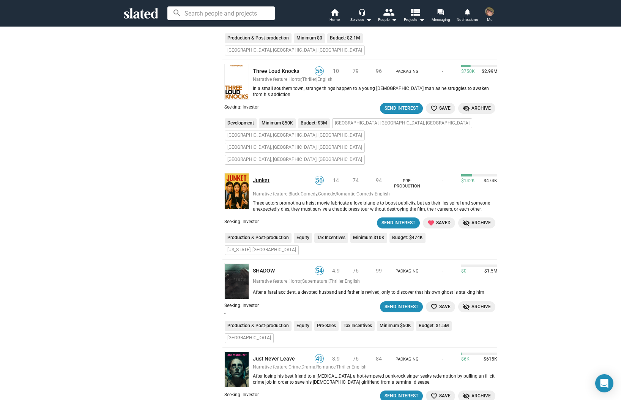
click at [259, 177] on link "Junket" at bounding box center [281, 180] width 57 height 7
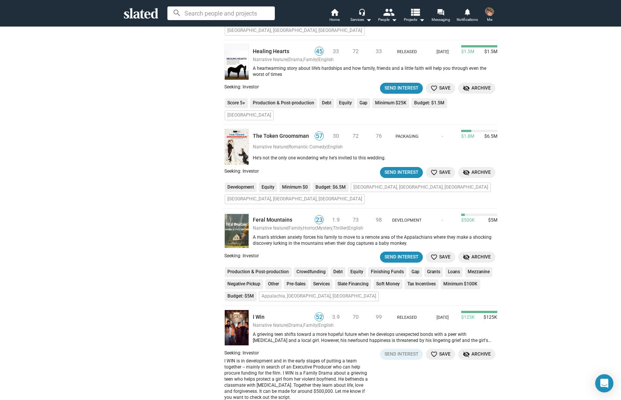
scroll to position [1438, 0]
drag, startPoint x: 257, startPoint y: 122, endPoint x: 169, endPoint y: 123, distance: 87.3
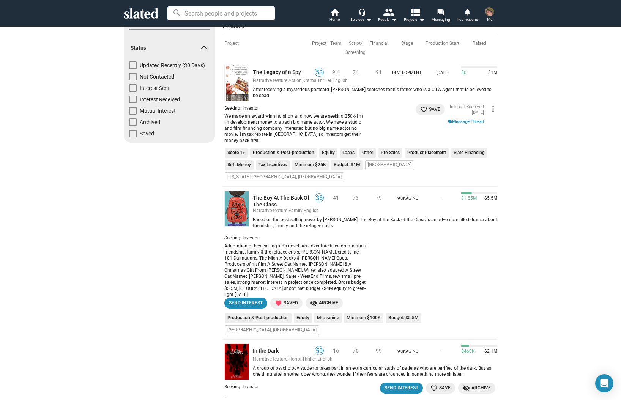
scroll to position [0, 0]
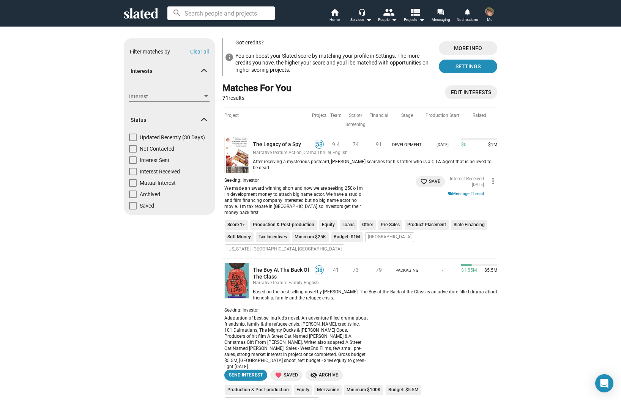
click at [129, 138] on span at bounding box center [133, 138] width 8 height 8
click at [132, 141] on input "Updated Recently (30 Days)" at bounding box center [132, 141] width 0 height 0
checkbox input "true"
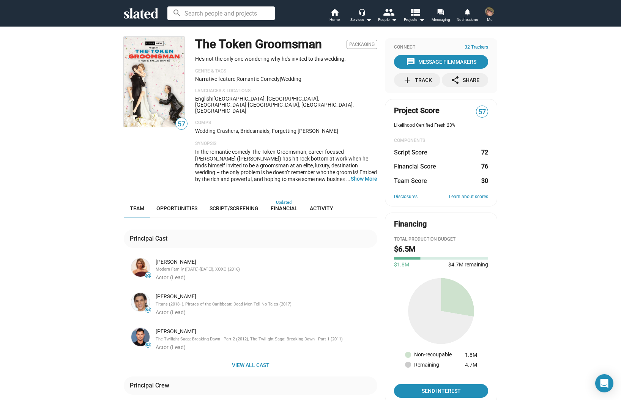
click at [403, 81] on mat-icon "add" at bounding box center [407, 80] width 9 height 9
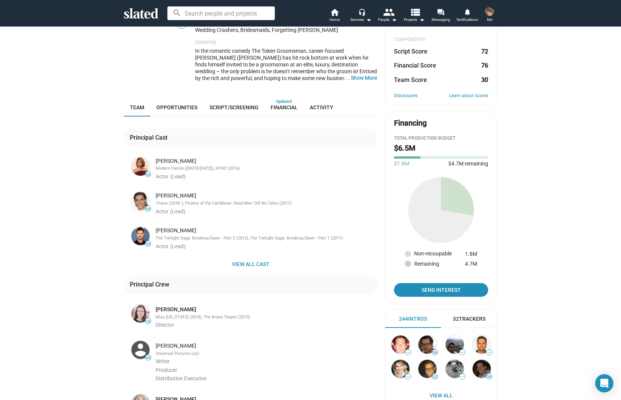
scroll to position [101, 0]
click at [93, 168] on div "57 The Token Groomsman Packaging He's not the only one wondering why he's invit…" at bounding box center [310, 239] width 621 height 629
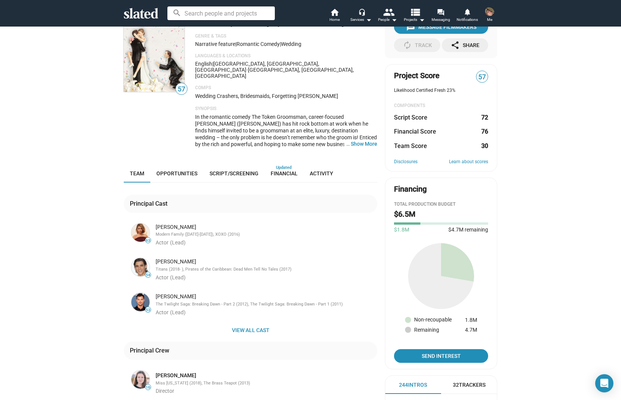
scroll to position [0, 0]
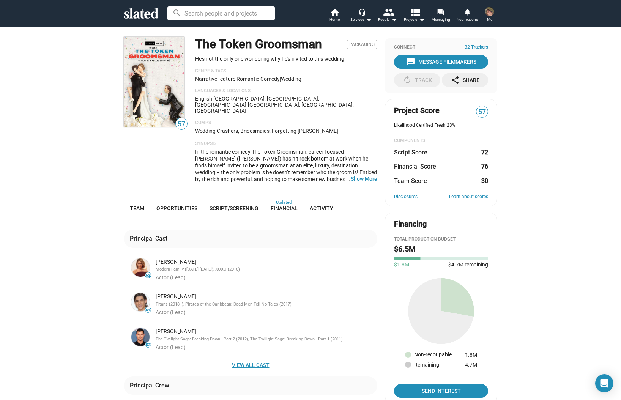
click at [252, 358] on span "View all cast" at bounding box center [250, 365] width 241 height 14
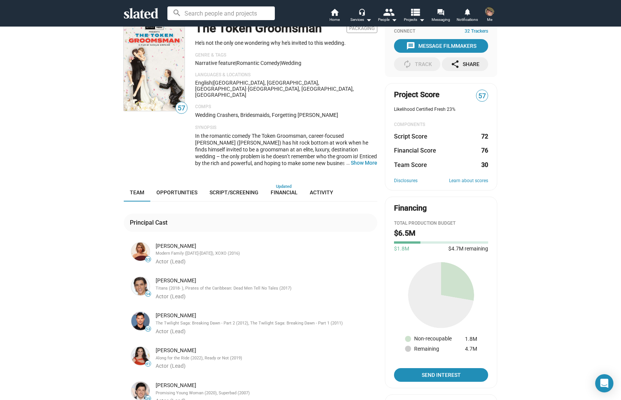
scroll to position [5, 0]
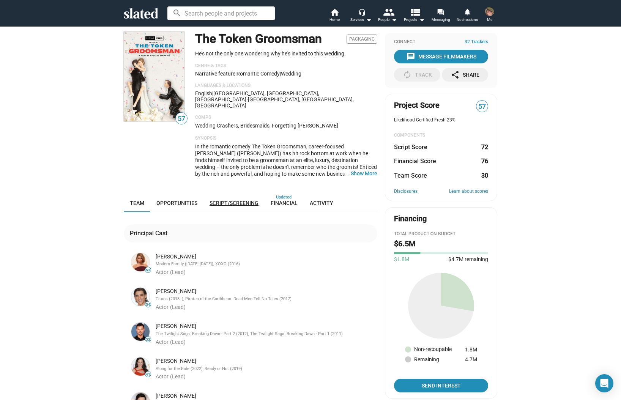
click at [228, 200] on span "Script/Screening" at bounding box center [234, 203] width 49 height 6
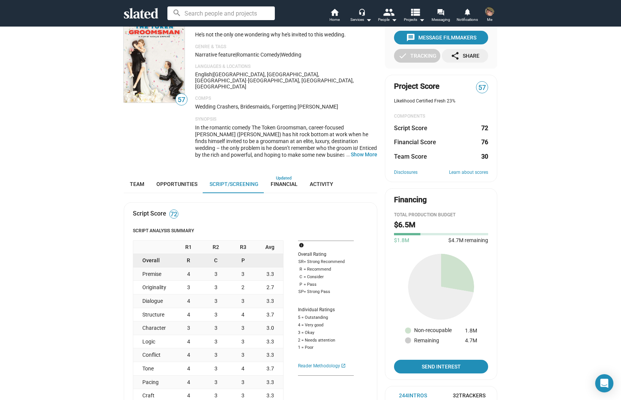
scroll to position [25, 0]
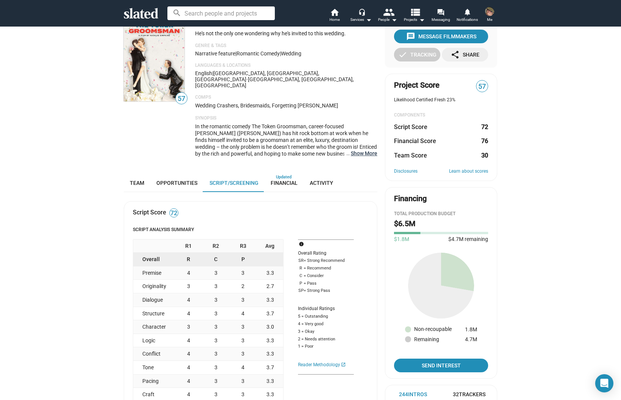
click at [366, 150] on button "… Show More" at bounding box center [364, 153] width 27 height 7
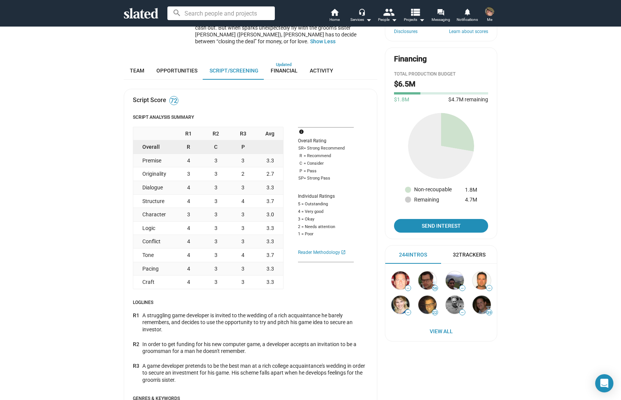
scroll to position [174, 0]
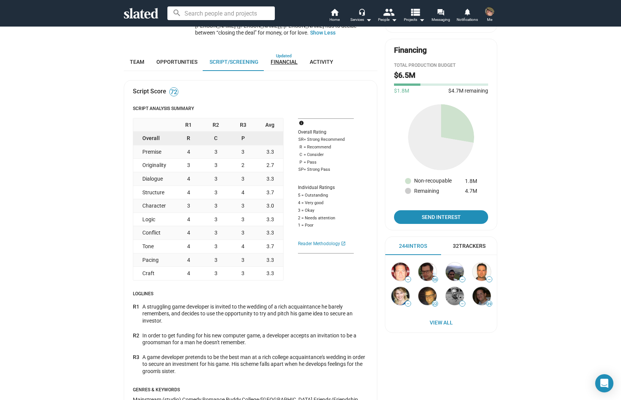
click at [279, 53] on link "Financial" at bounding box center [284, 62] width 39 height 18
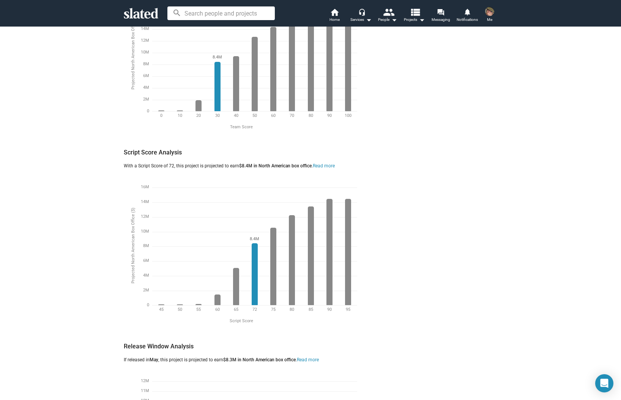
scroll to position [1229, 0]
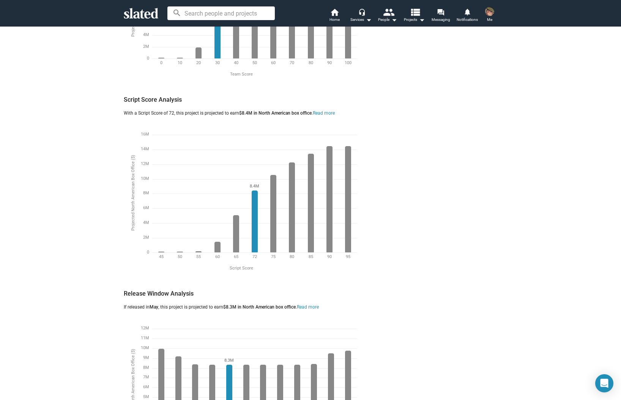
drag, startPoint x: 424, startPoint y: 203, endPoint x: 423, endPoint y: 186, distance: 17.5
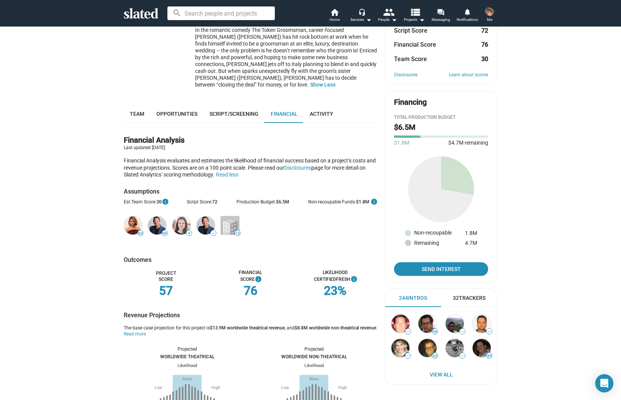
scroll to position [129, 0]
